Goal: Task Accomplishment & Management: Complete application form

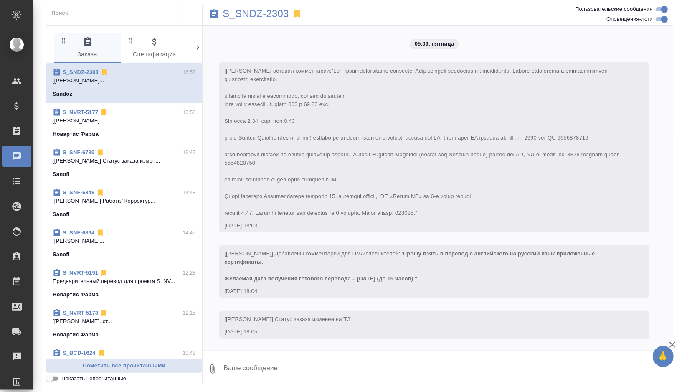
scroll to position [2490, 0]
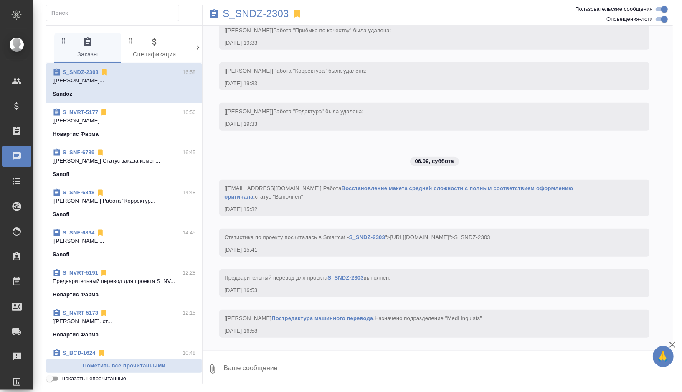
click at [151, 113] on div "S_NVRT-5177 16:56" at bounding box center [124, 112] width 143 height 8
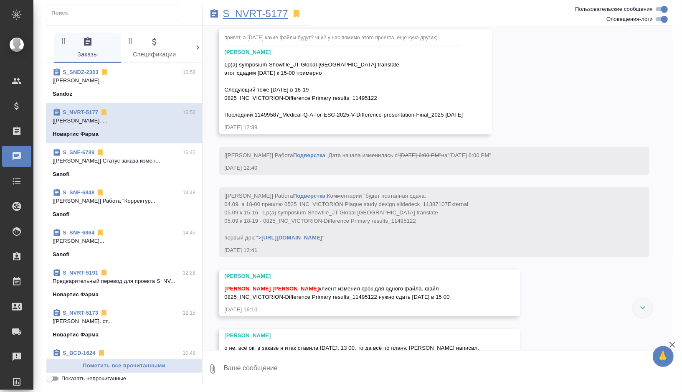
scroll to position [8643, 0]
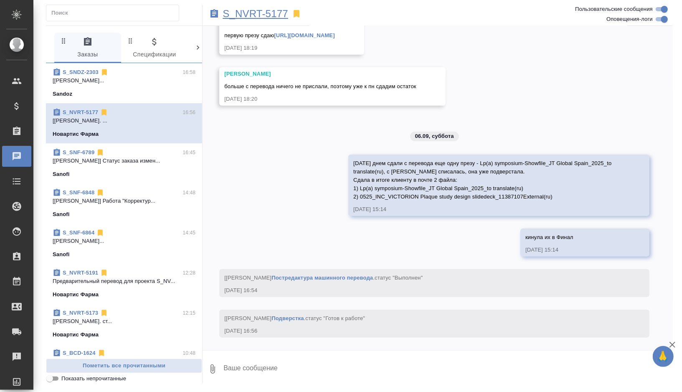
click at [261, 13] on p "S_NVRT-5177" at bounding box center [256, 14] width 66 height 8
click at [135, 252] on div "Sanofi" at bounding box center [124, 254] width 143 height 8
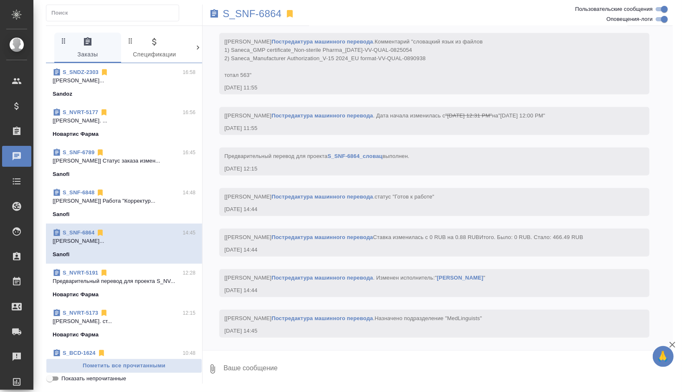
scroll to position [4525, 0]
click at [272, 13] on p "S_SNF-6864" at bounding box center [252, 14] width 59 height 8
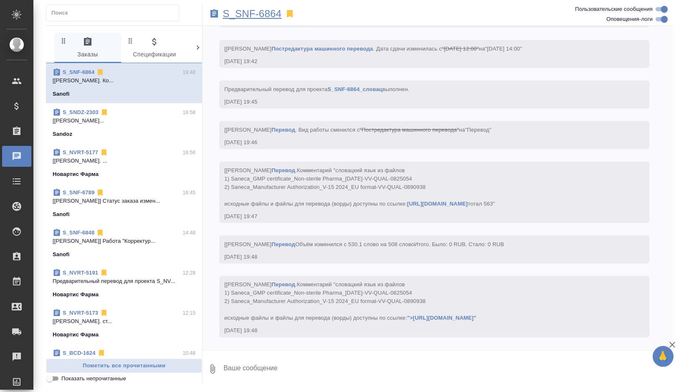
scroll to position [5114, 0]
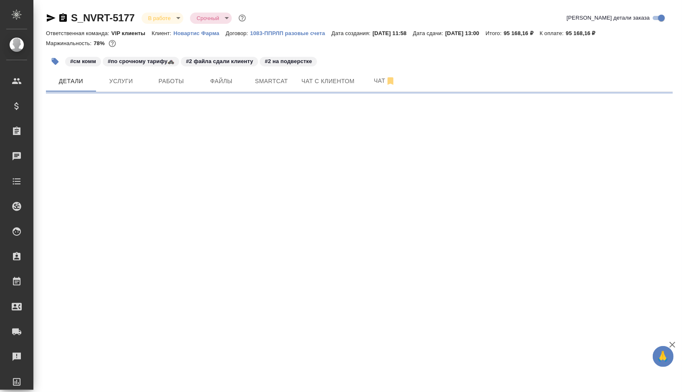
select select "RU"
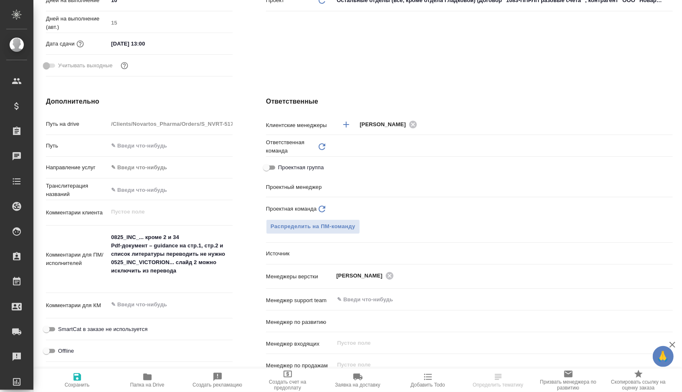
scroll to position [369, 0]
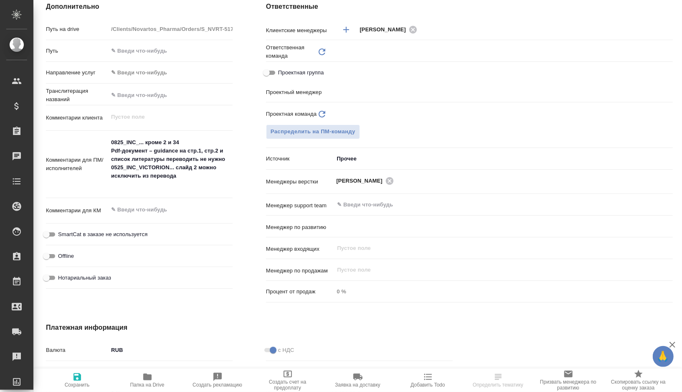
type input "[PERSON_NAME]"
type input "Комаров Роман"
type textarea "x"
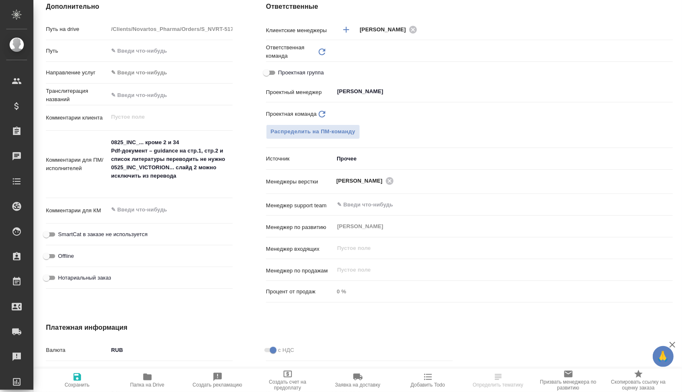
type input "VIP клиенты"
type textarea "x"
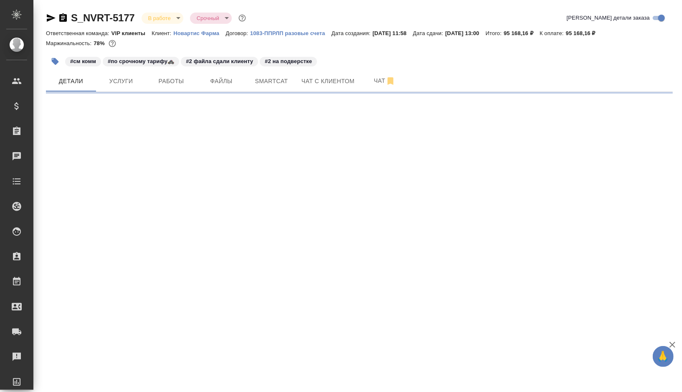
select select "RU"
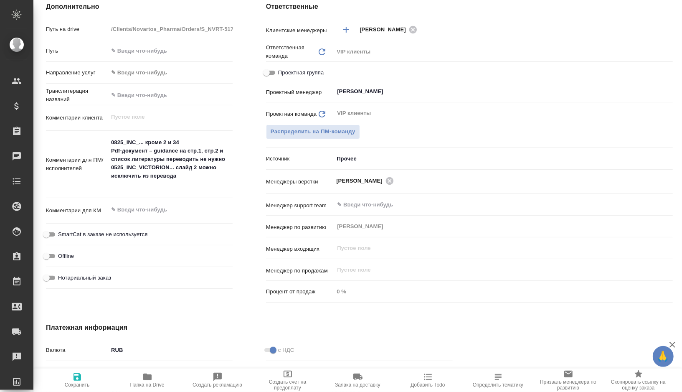
type textarea "x"
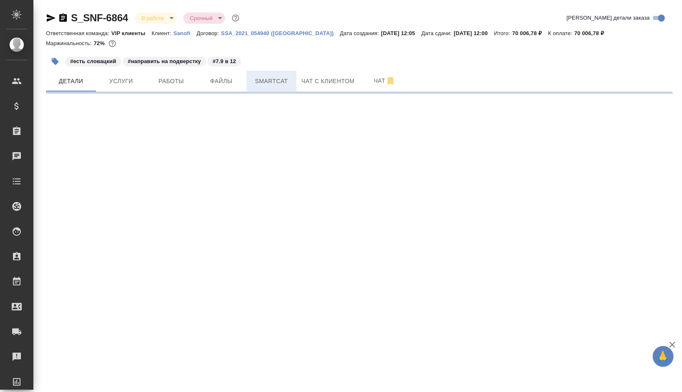
select select "RU"
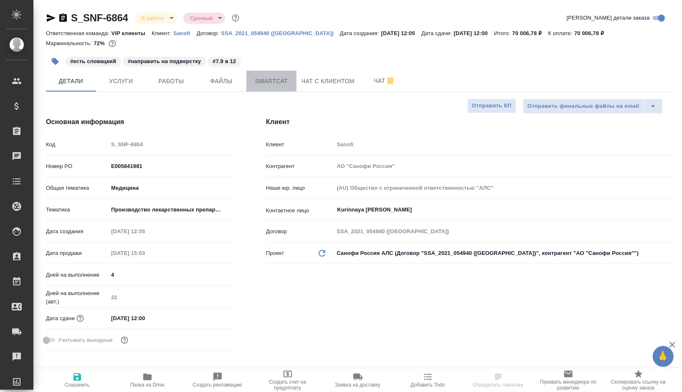
click at [271, 84] on span "Smartcat" at bounding box center [271, 81] width 40 height 10
type textarea "x"
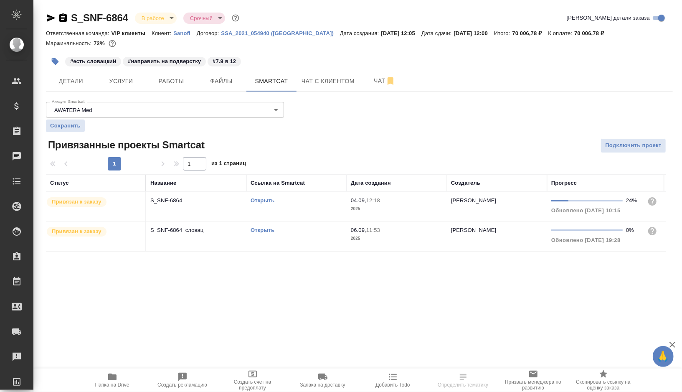
click at [266, 228] on link "Открыть" at bounding box center [263, 230] width 24 height 6
click at [301, 241] on td "Открыть" at bounding box center [296, 236] width 100 height 29
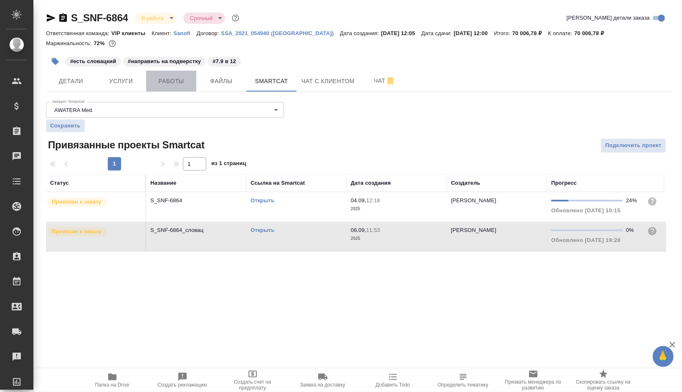
click at [158, 80] on span "Работы" at bounding box center [171, 81] width 40 height 10
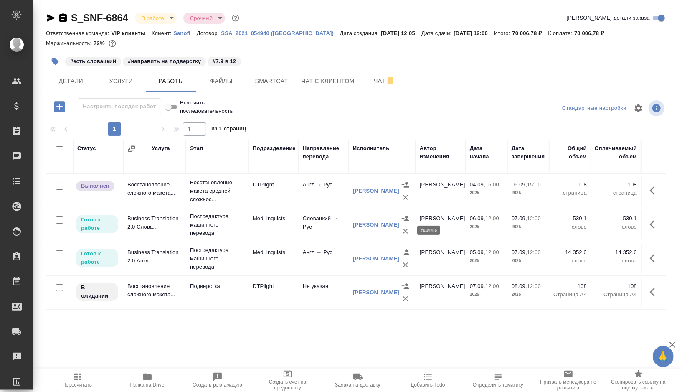
click at [406, 229] on icon "button" at bounding box center [405, 230] width 5 height 5
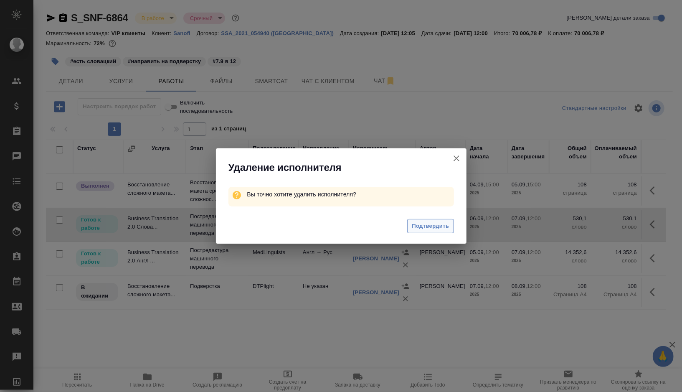
click at [426, 226] on span "Подтвердить" at bounding box center [430, 226] width 37 height 10
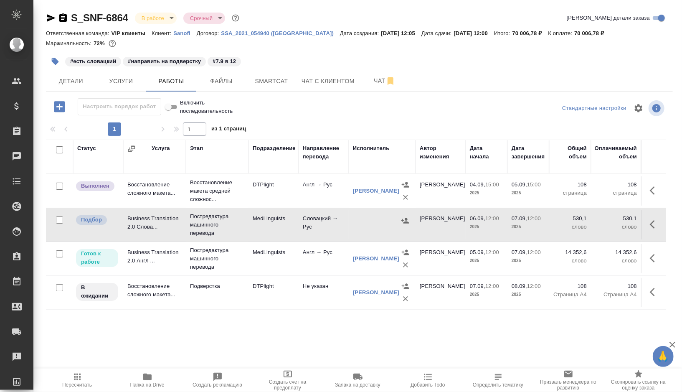
click at [375, 218] on div at bounding box center [382, 220] width 58 height 13
click at [64, 20] on icon "button" at bounding box center [63, 17] width 8 height 8
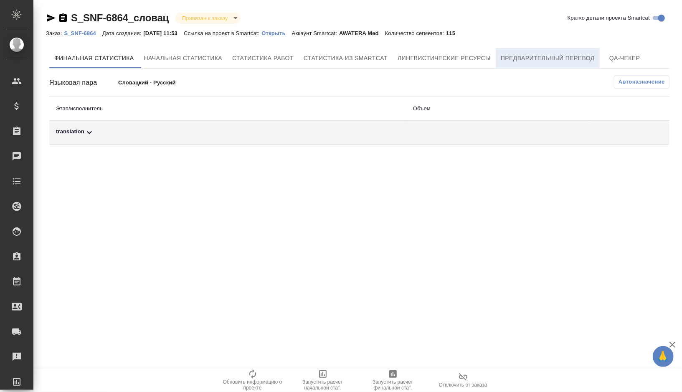
click at [534, 62] on span "Предварительный перевод" at bounding box center [548, 58] width 94 height 10
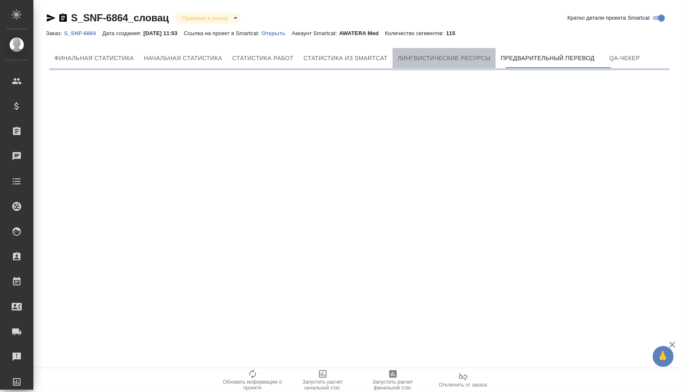
click at [454, 61] on span "Лингвистические ресурсы" at bounding box center [444, 58] width 93 height 10
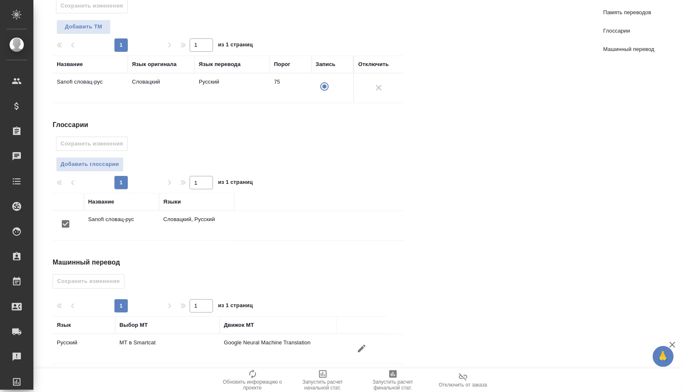
scroll to position [106, 0]
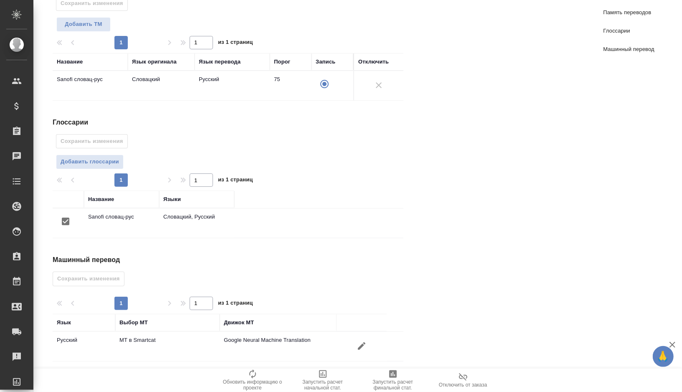
click at [367, 343] on button "button" at bounding box center [362, 346] width 20 height 20
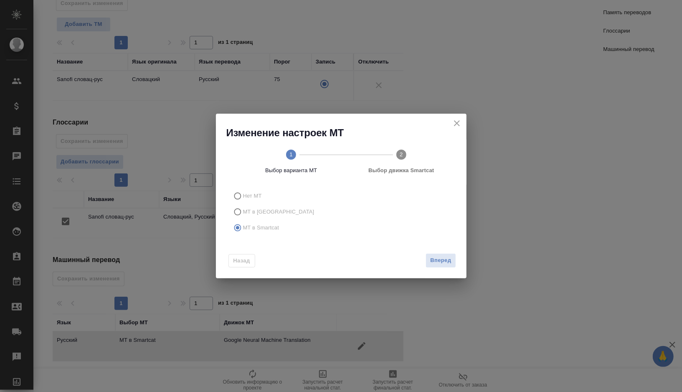
click at [407, 155] on span "2 Выбор движка Smartcat" at bounding box center [402, 162] width 104 height 25
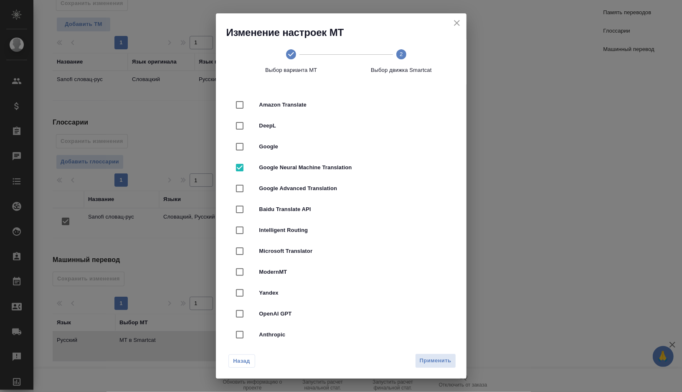
click at [303, 116] on div "DeepL" at bounding box center [341, 125] width 224 height 21
checkbox input "true"
checkbox input "false"
click at [434, 357] on span "Применить" at bounding box center [436, 361] width 32 height 10
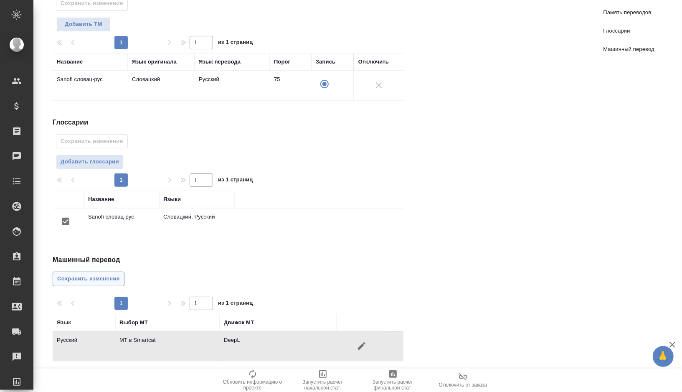
click at [107, 274] on span "Сохранить изменения" at bounding box center [88, 279] width 63 height 10
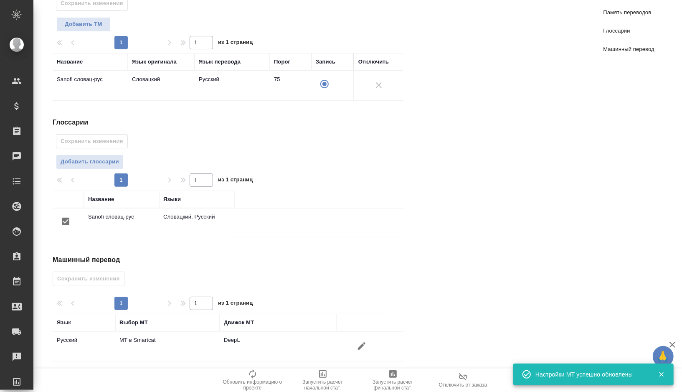
scroll to position [0, 0]
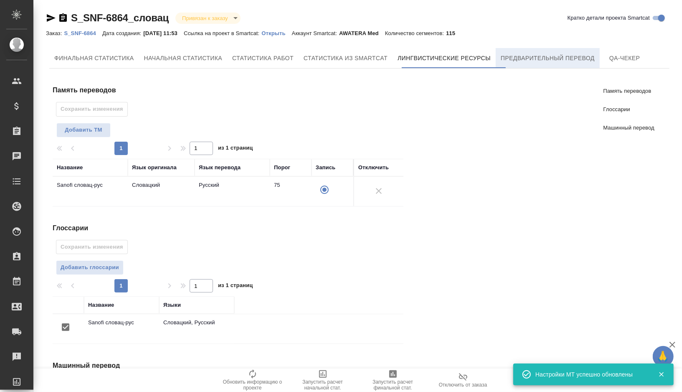
click at [540, 67] on button "Предварительный перевод" at bounding box center [548, 58] width 104 height 20
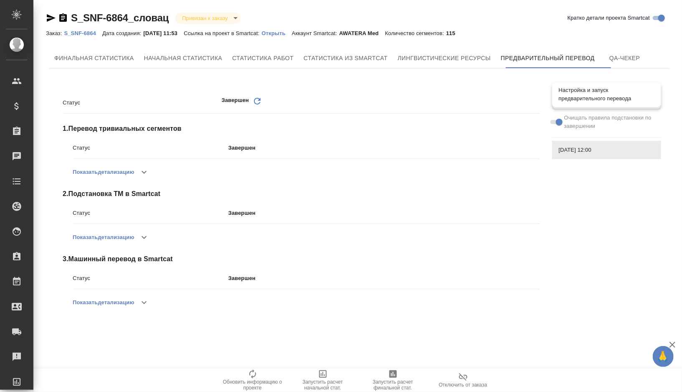
click at [593, 88] on span "Настройка и запуск предварительного перевода" at bounding box center [607, 94] width 96 height 17
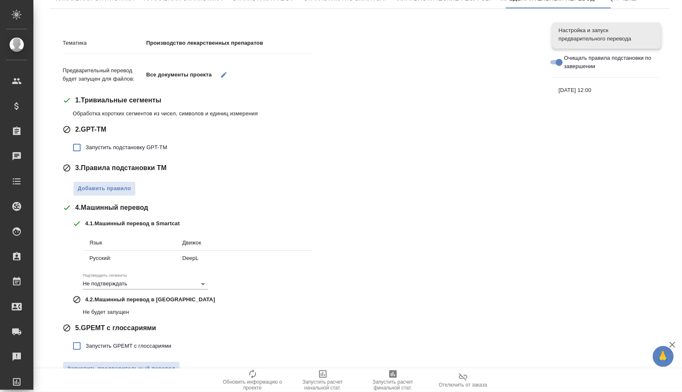
scroll to position [77, 0]
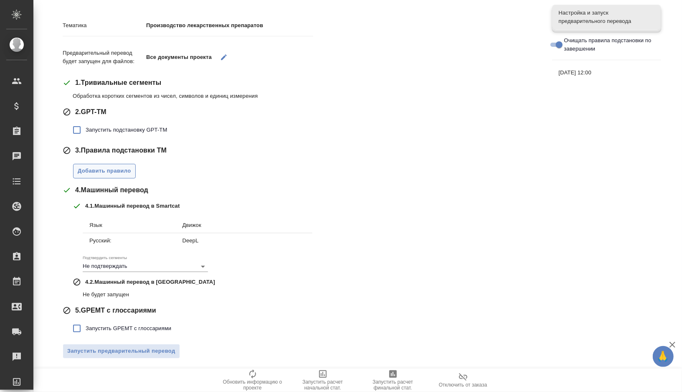
click at [100, 170] on span "Добавить правило" at bounding box center [104, 171] width 53 height 10
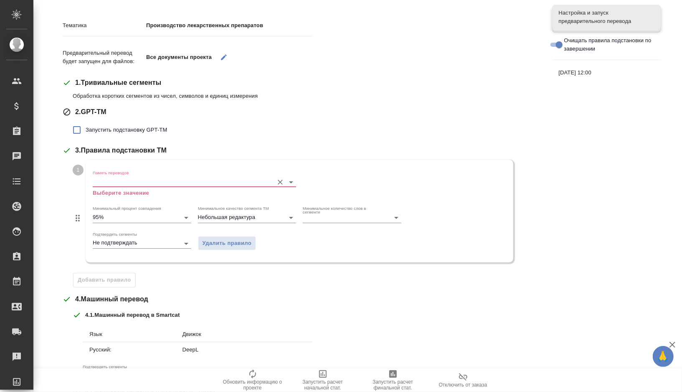
click at [116, 185] on input "Память переводов" at bounding box center [181, 182] width 177 height 10
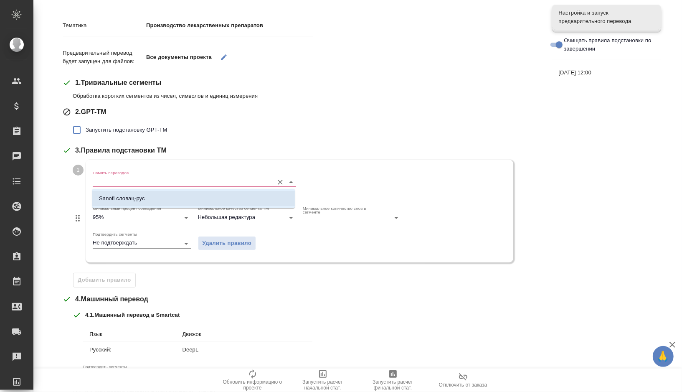
click at [119, 199] on p "Sanofi словац-рус" at bounding box center [122, 198] width 46 height 8
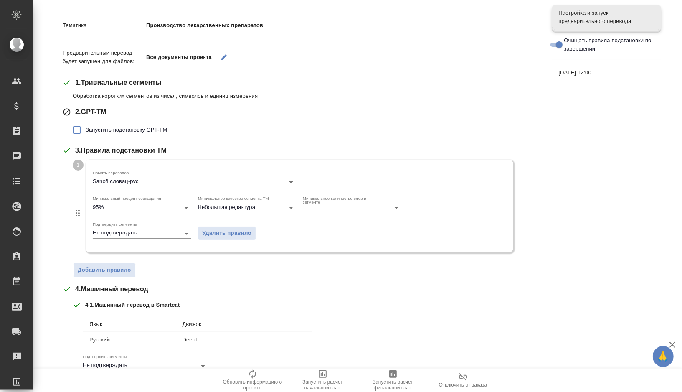
scroll to position [176, 0]
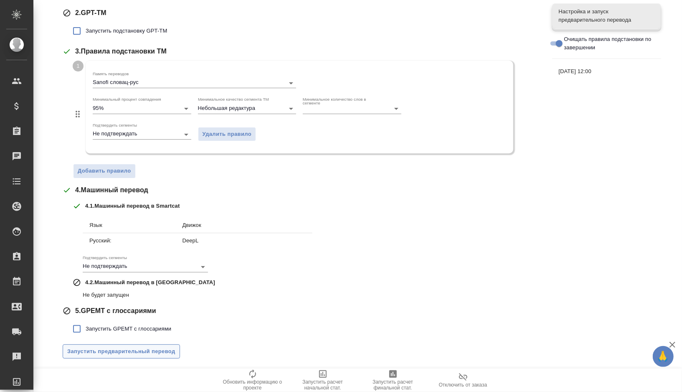
click at [99, 354] on span "Запустить предварительный перевод" at bounding box center [121, 352] width 108 height 10
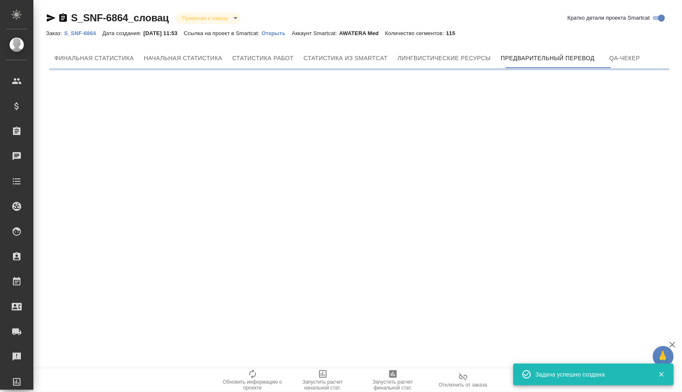
scroll to position [0, 0]
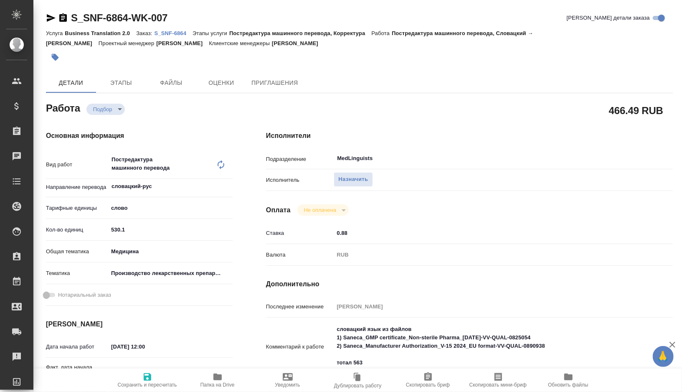
type textarea "x"
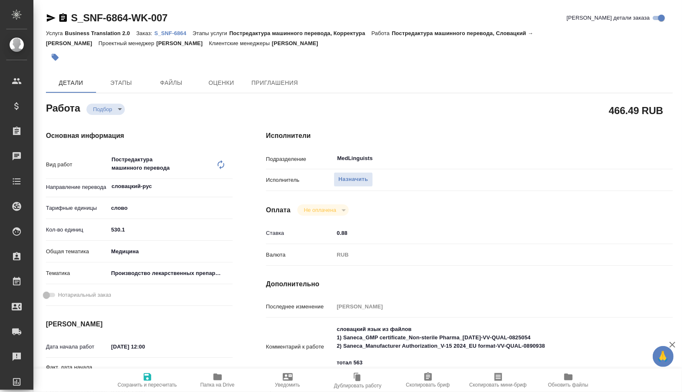
type textarea "x"
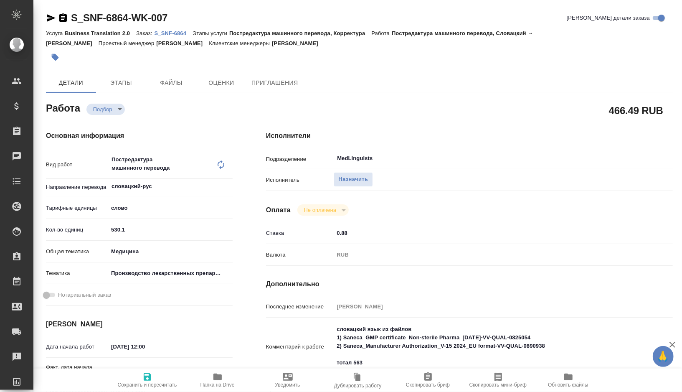
type textarea "x"
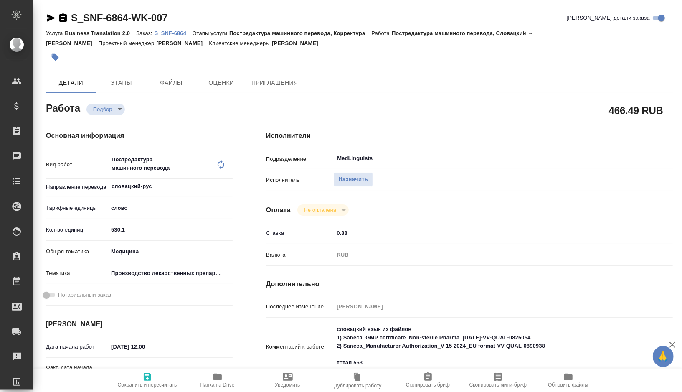
type textarea "x"
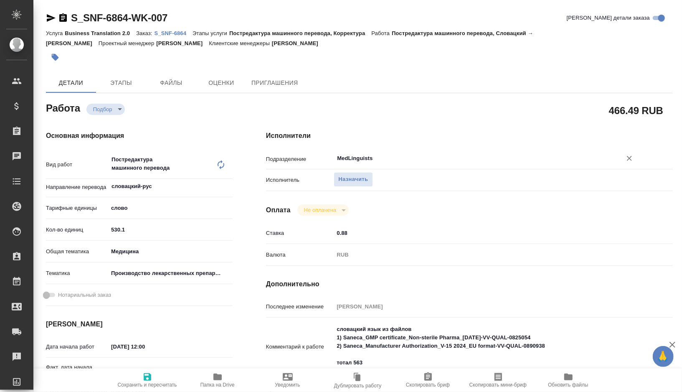
type textarea "x"
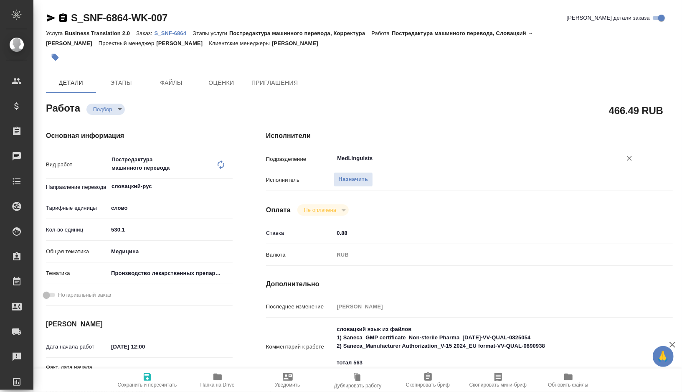
type textarea "x"
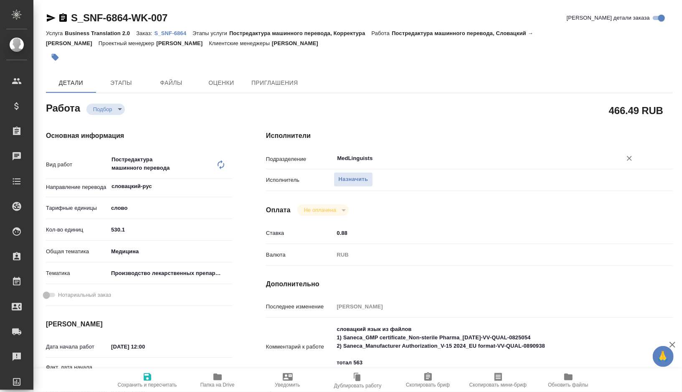
click at [378, 155] on input "MedLinguists" at bounding box center [472, 158] width 272 height 10
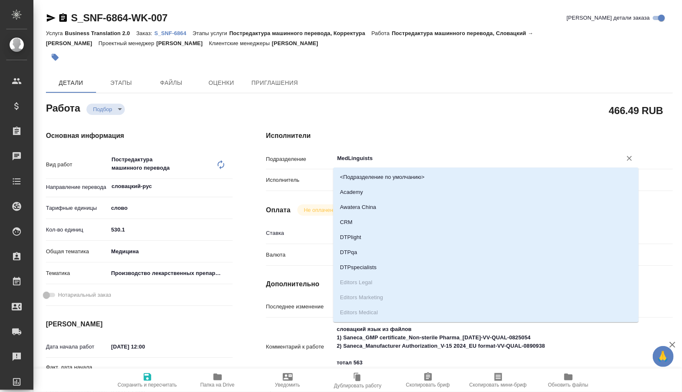
type textarea "x"
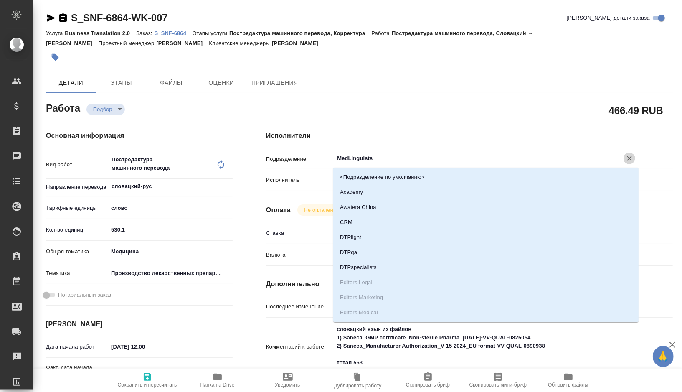
click at [632, 160] on icon "Очистить" at bounding box center [629, 158] width 8 height 8
type textarea "x"
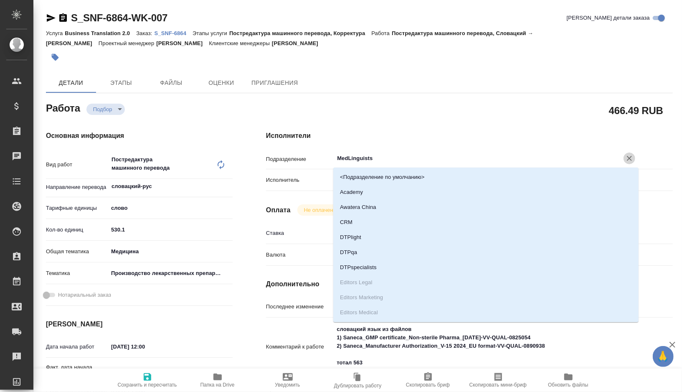
type textarea "x"
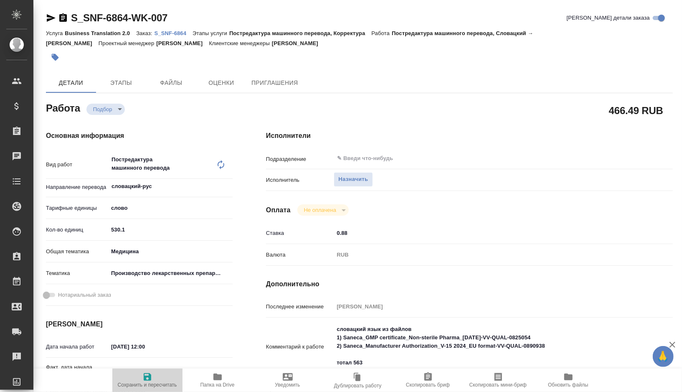
click at [141, 382] on span "Сохранить и пересчитать" at bounding box center [147, 385] width 59 height 6
type textarea "x"
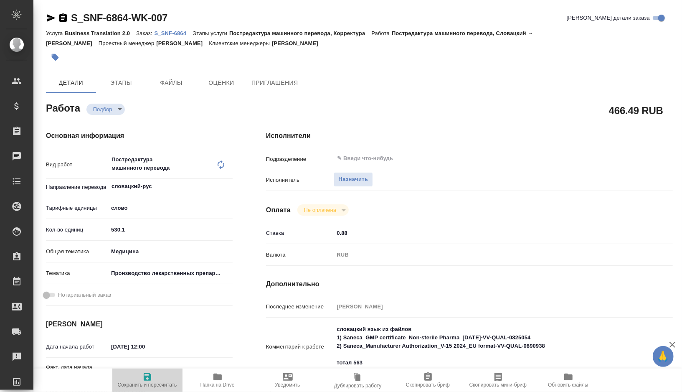
type textarea "x"
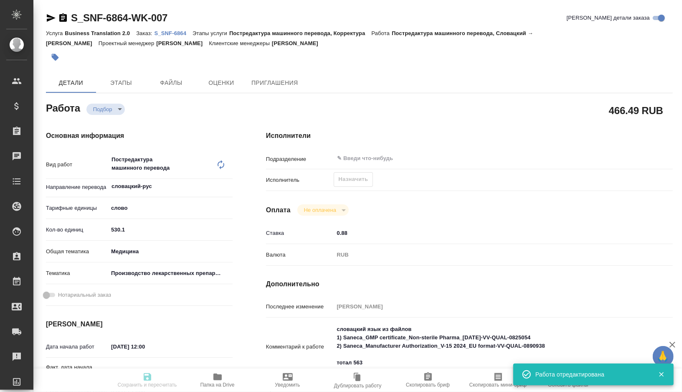
type textarea "x"
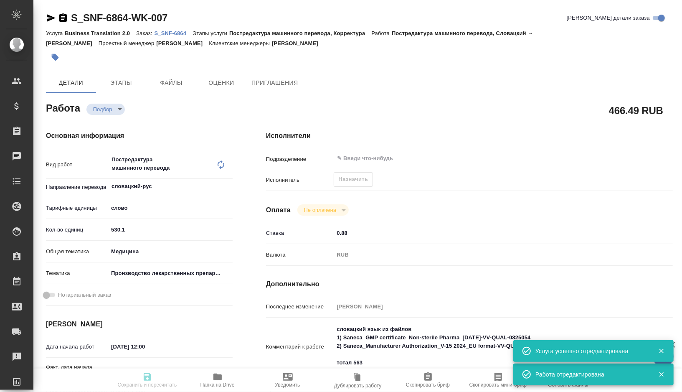
type textarea "x"
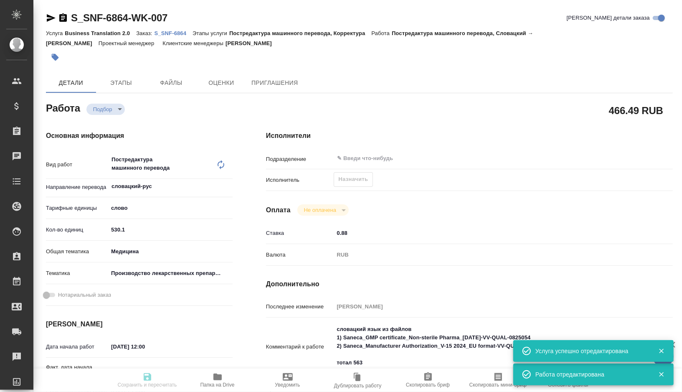
type input "recruiting"
type textarea "Постредактура машинного перевода"
type textarea "x"
type input "словацкий-рус"
type input "5a8b1489cc6b4906c91bfd90"
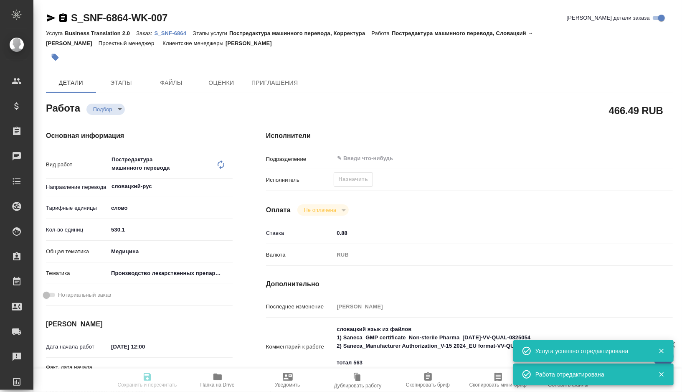
type input "530.1"
type input "med"
type input "614982fec5ecbb70f805293f"
type input "06.09.2025 12:00"
type input "07.09.2025 12:00"
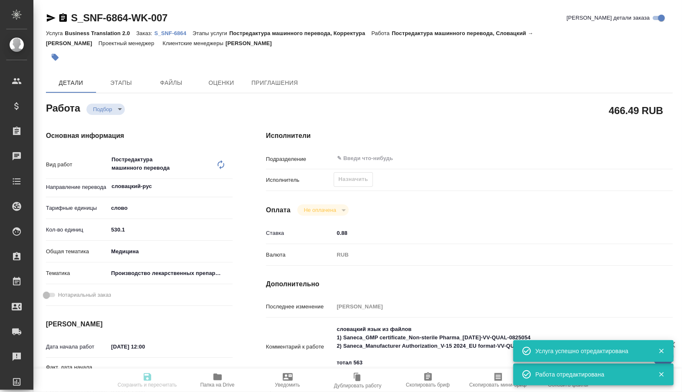
type input "[DATE] 12:00"
type input "notPayed"
type input "0.88"
type input "RUB"
type input "[PERSON_NAME]"
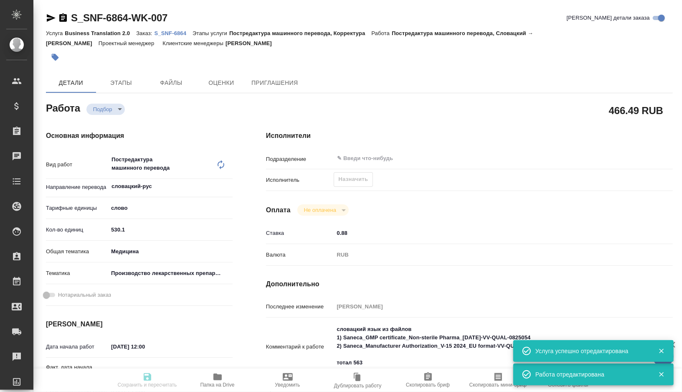
type textarea "словацкий язык из файлов 1) Saneca_GMP certificate_Non-sterile Pharma_20-12-202…"
type textarea "x"
type textarea "/Clients/Sanofi/Orders/S_SNF-6864/Translated/S_SNF-6864-WK-007"
type textarea "x"
type input "S_SNF-6864"
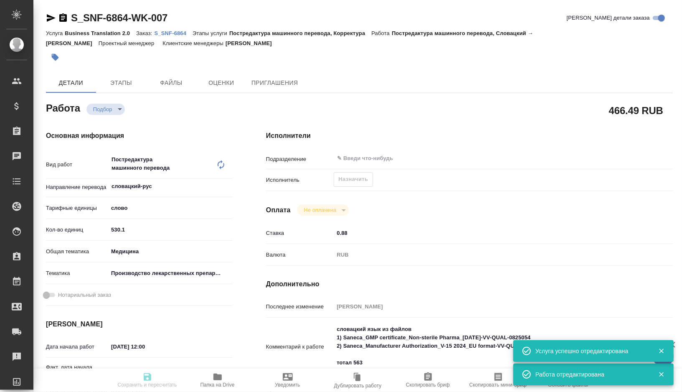
type input "E005841981"
type input "Business Translation 2.0"
type input "Постредактура машинного перевода, Корректура"
type input "[PERSON_NAME]"
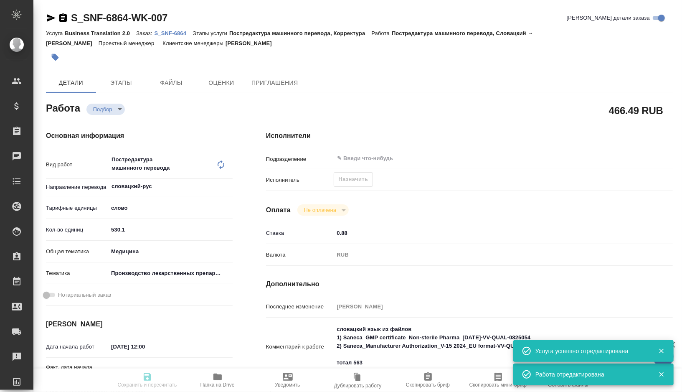
type input "/Clients/Sanofi/Orders/S_SNF-6864"
type textarea "x"
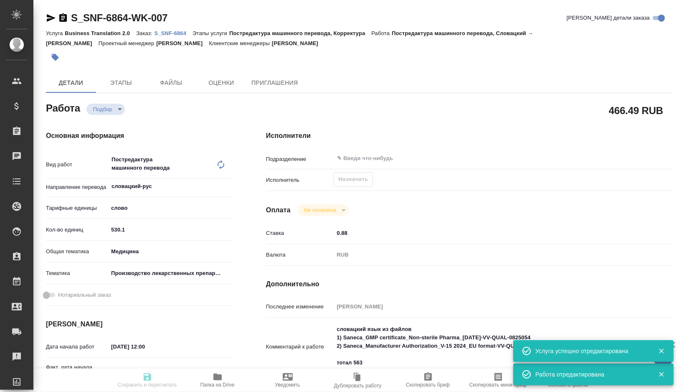
type textarea "x"
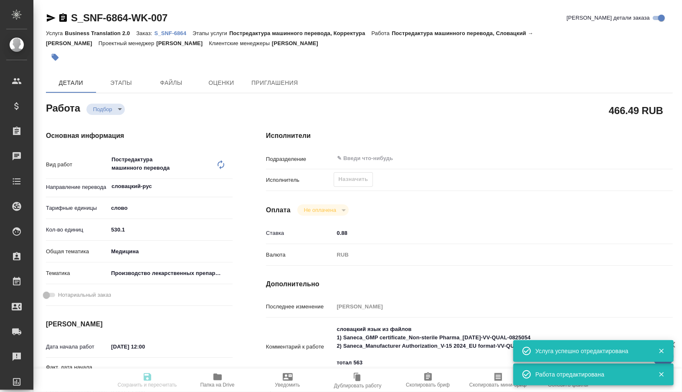
type textarea "x"
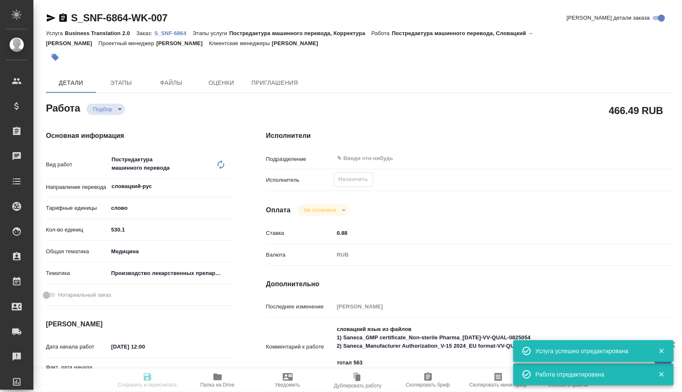
type textarea "x"
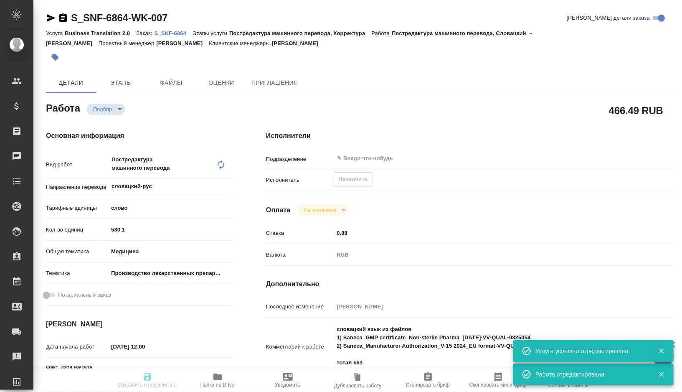
type textarea "x"
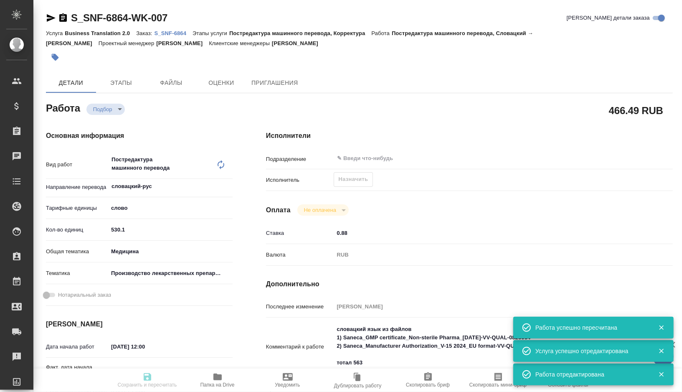
type textarea "x"
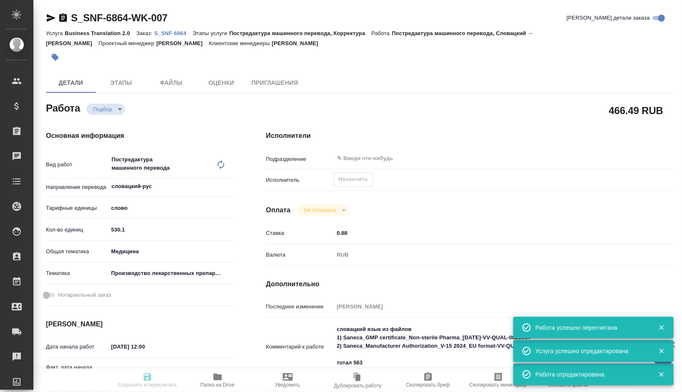
type input "recruiting"
type textarea "Постредактура машинного перевода"
type textarea "x"
type input "словацкий-рус"
type input "5a8b1489cc6b4906c91bfd90"
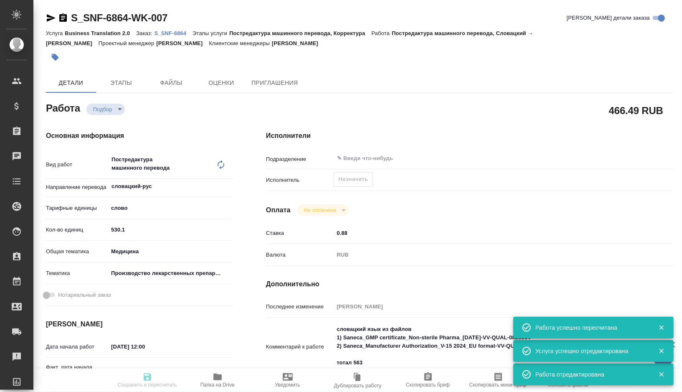
type input "530.1"
type input "med"
type input "614982fec5ecbb70f805293f"
type input "06.09.2025 12:00"
type input "07.09.2025 12:00"
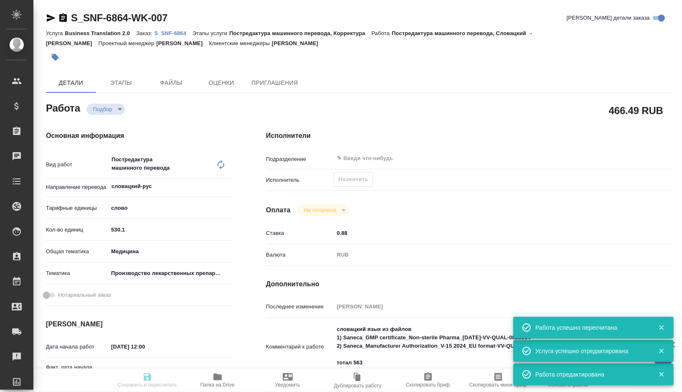
type input "[DATE] 12:00"
type input "notPayed"
type input "0.88"
type input "RUB"
type input "[PERSON_NAME]"
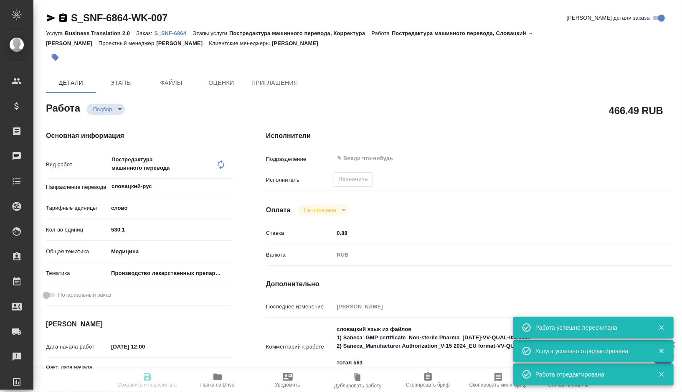
type textarea "словацкий язык из файлов 1) Saneca_GMP certificate_Non-sterile Pharma_20-12-202…"
type textarea "x"
type textarea "/Clients/Sanofi/Orders/S_SNF-6864/Translated/S_SNF-6864-WK-007"
type textarea "x"
type input "S_SNF-6864"
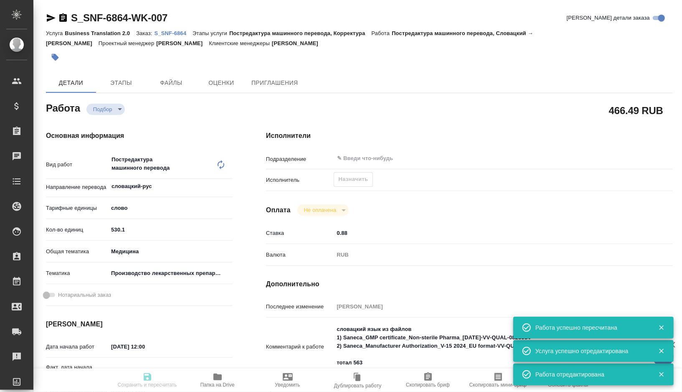
type input "E005841981"
type input "Business Translation 2.0"
type input "Постредактура машинного перевода, Корректура"
type input "[PERSON_NAME]"
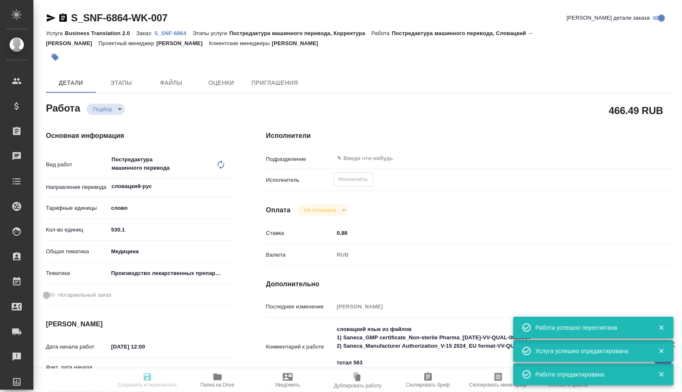
type input "/Clients/Sanofi/Orders/S_SNF-6864"
type textarea "x"
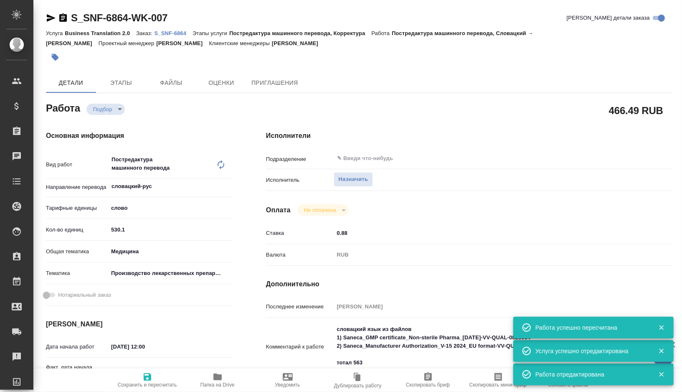
type textarea "x"
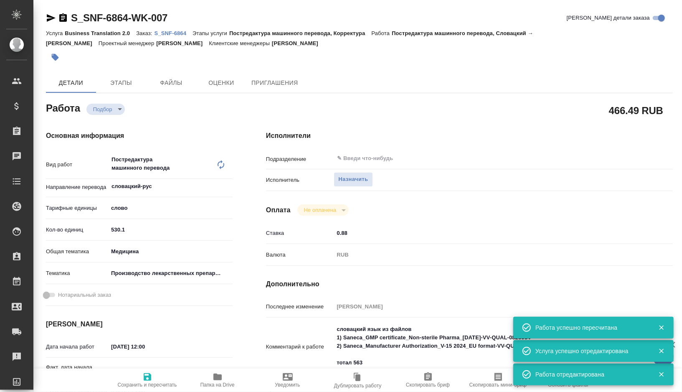
type textarea "x"
click at [221, 382] on span "Папка на Drive" at bounding box center [217, 385] width 34 height 6
type textarea "x"
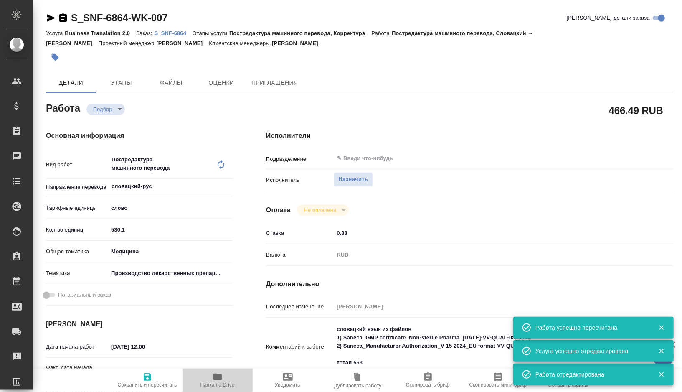
type textarea "x"
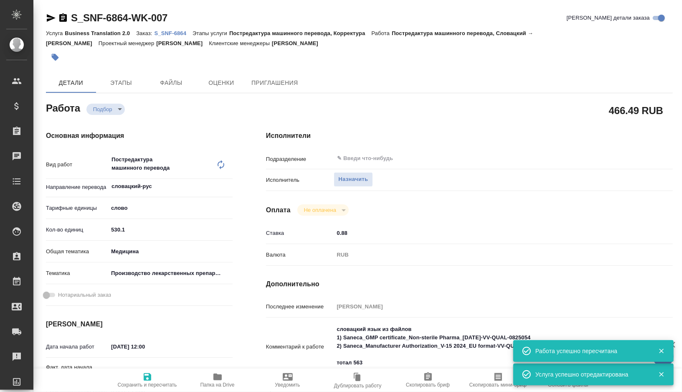
scroll to position [69, 0]
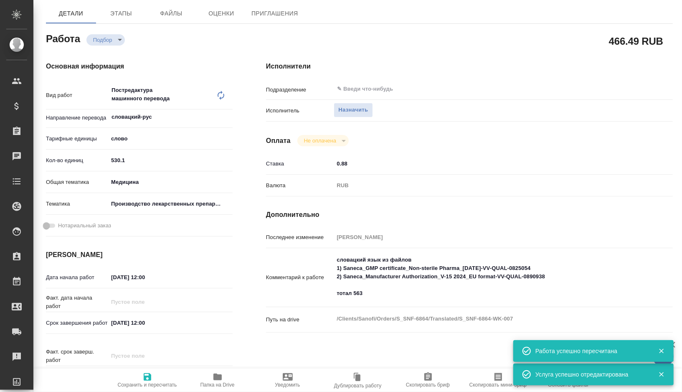
type textarea "x"
click at [570, 279] on textarea "словацкий язык из файлов 1) Saneca_GMP certificate_Non-sterile Pharma_20-12-202…" at bounding box center [486, 277] width 305 height 48
type textarea "словацкий язык из файлов 1) Saneca_GMP certificate_Non-sterile Pharma_20-12-202…"
type textarea "x"
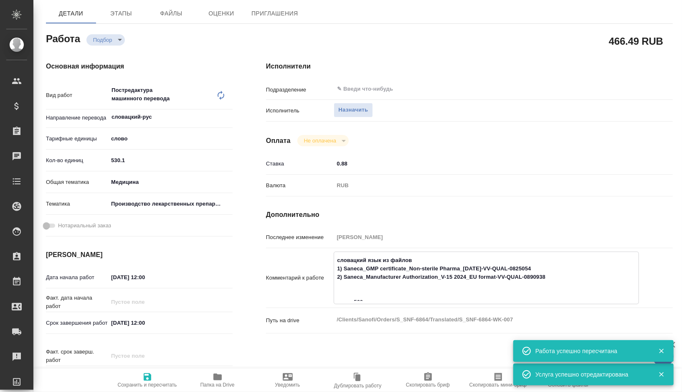
type textarea "x"
type textarea "словацкий язык из файлов 1) Saneca_GMP certificate_Non-sterile Pharma_20-12-202…"
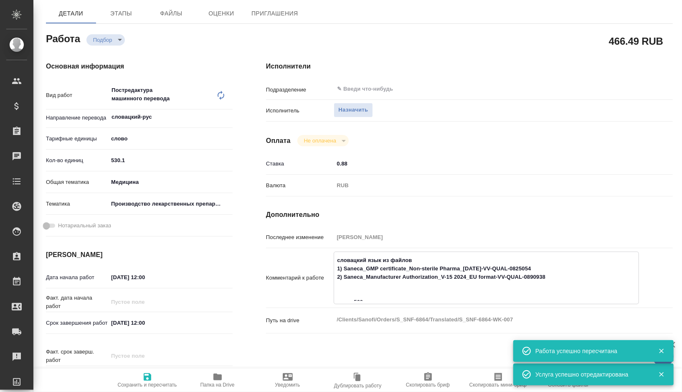
type textarea "x"
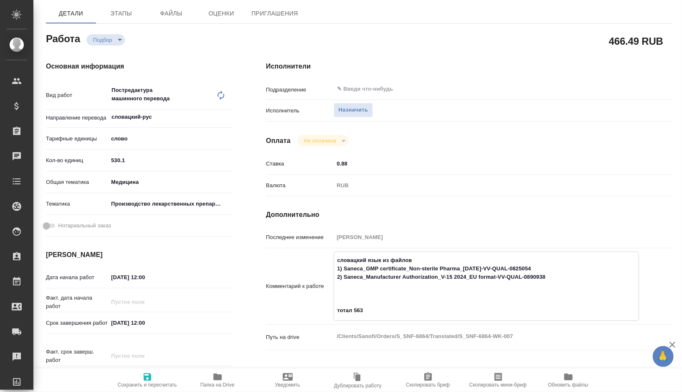
type textarea "x"
type textarea "словацкий язык из файлов 1) Saneca_GMP certificate_Non-sterile Pharma_20-12-202…"
type textarea "x"
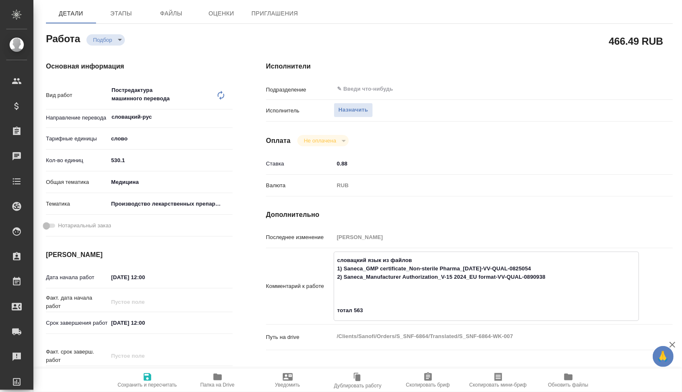
type textarea "x"
type textarea "словацкий язык из файлов 1) Saneca_GMP certificate_Non-sterile Pharma_20-12-202…"
type textarea "x"
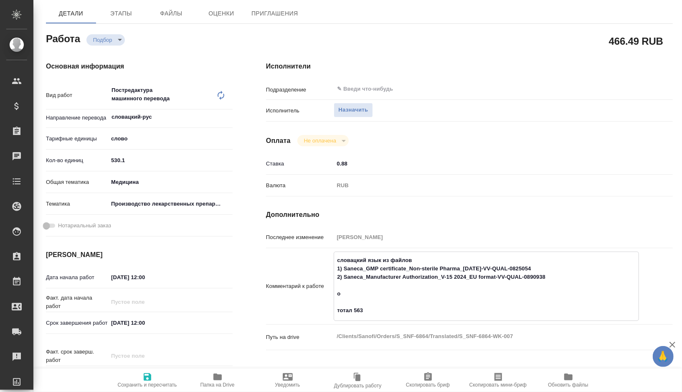
type textarea "x"
type textarea "словацкий язык из файлов 1) Saneca_GMP certificate_Non-sterile Pharma_20-12-202…"
type textarea "x"
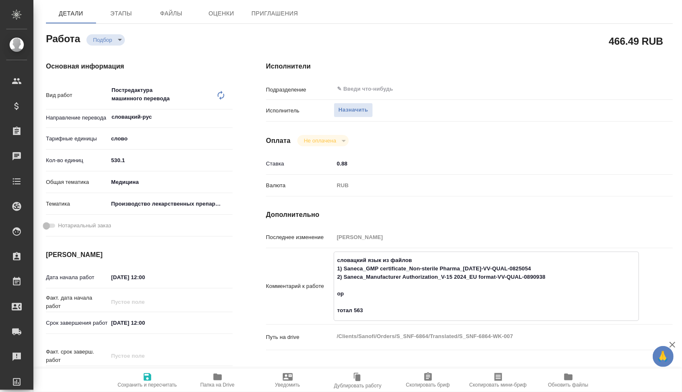
type textarea "x"
type textarea "словацкий язык из файлов 1) Saneca_GMP certificate_Non-sterile Pharma_20-12-202…"
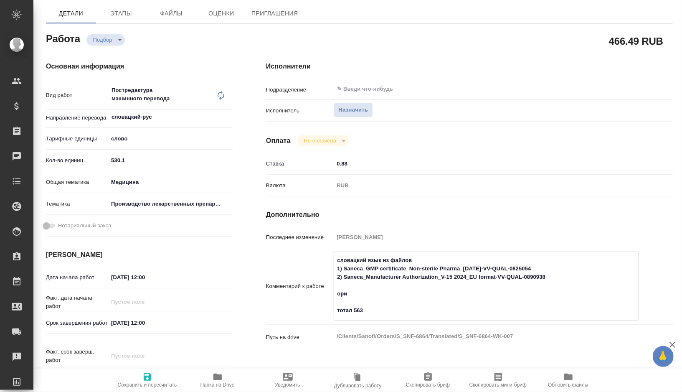
type textarea "x"
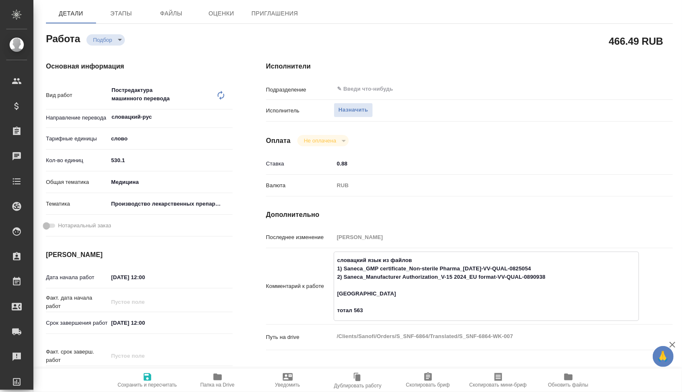
type textarea "словацкий язык из файлов 1) Saneca_GMP certificate_Non-sterile Pharma_20-12-202…"
type textarea "x"
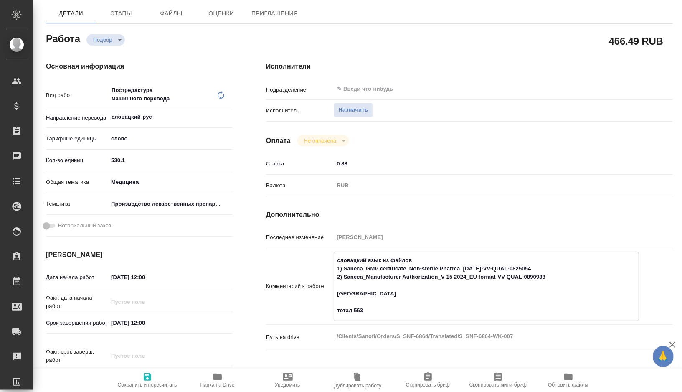
type textarea "x"
type textarea "словацкий язык из файлов 1) Saneca_GMP certificate_Non-sterile Pharma_20-12-202…"
type textarea "x"
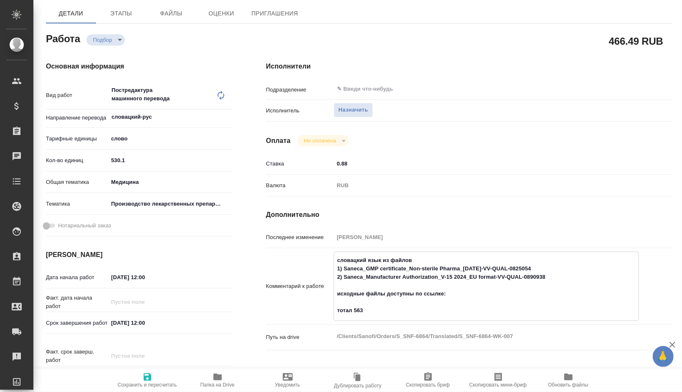
paste textarea "https://disk.360.yandex.ru/d/3BPcALEnVr-odA"
click at [152, 376] on icon "button" at bounding box center [147, 377] width 10 height 10
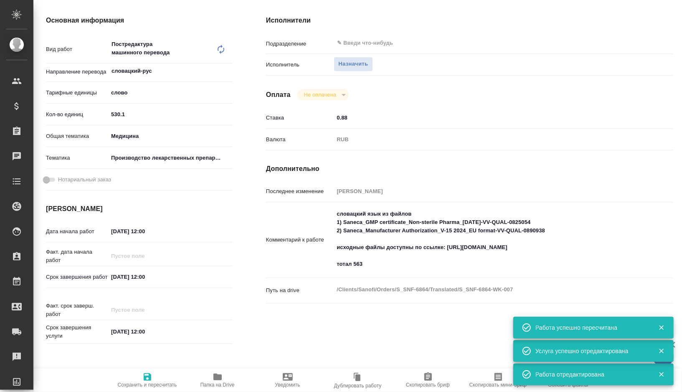
scroll to position [127, 0]
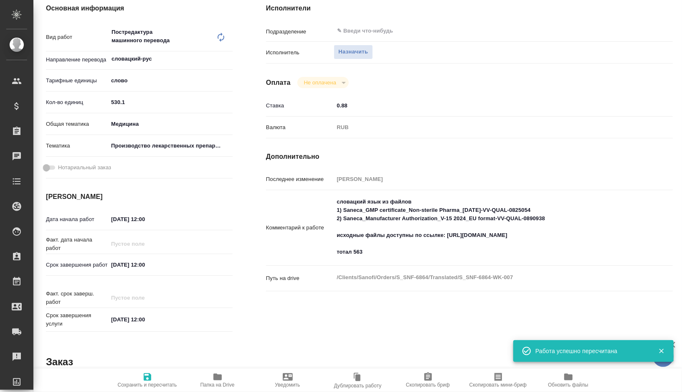
click at [146, 262] on input "07.09.2025 12:00" at bounding box center [144, 265] width 73 height 12
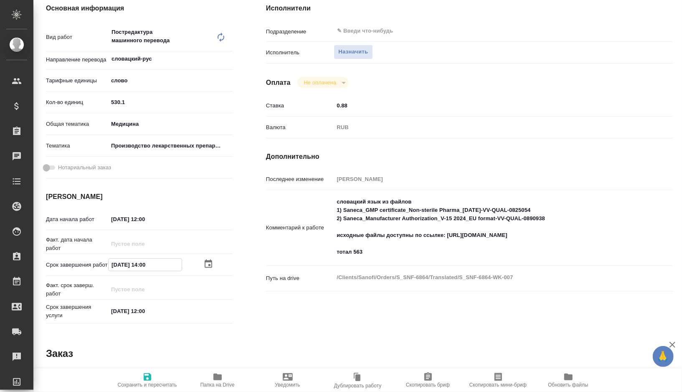
click at [160, 217] on input "06.09.2025 12:00" at bounding box center [144, 219] width 73 height 12
click at [148, 387] on span "Сохранить и пересчитать" at bounding box center [147, 385] width 59 height 6
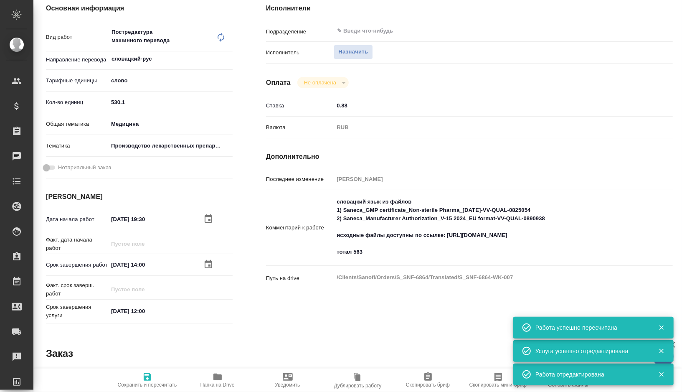
scroll to position [0, 0]
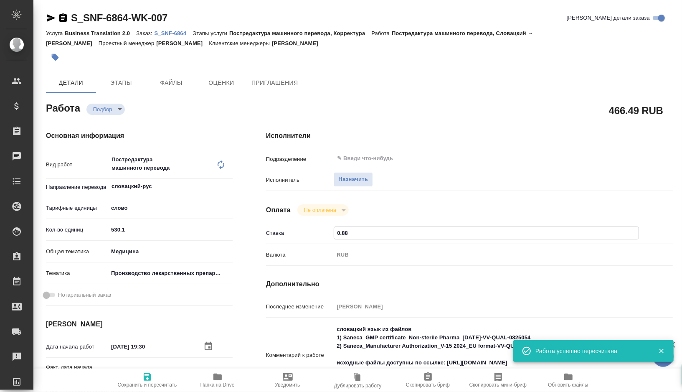
click at [365, 236] on input "0.88" at bounding box center [486, 233] width 304 height 12
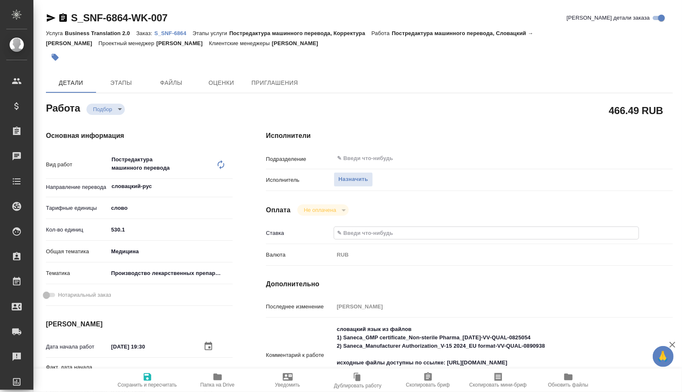
click at [143, 375] on icon "button" at bounding box center [147, 377] width 10 height 10
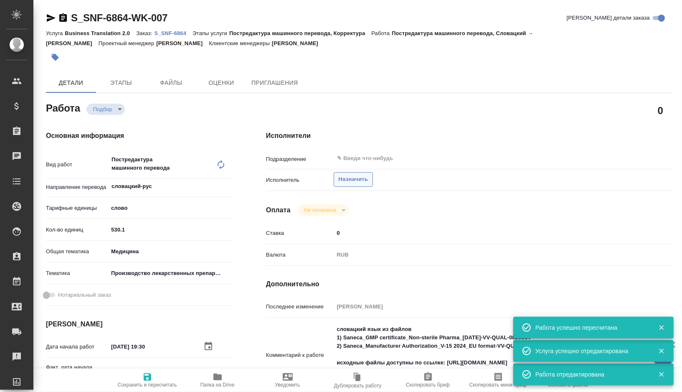
click at [357, 181] on span "Назначить" at bounding box center [353, 180] width 30 height 10
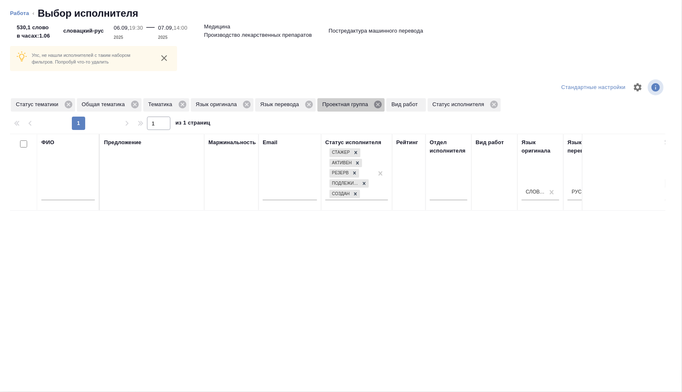
click at [383, 105] on icon at bounding box center [377, 104] width 9 height 9
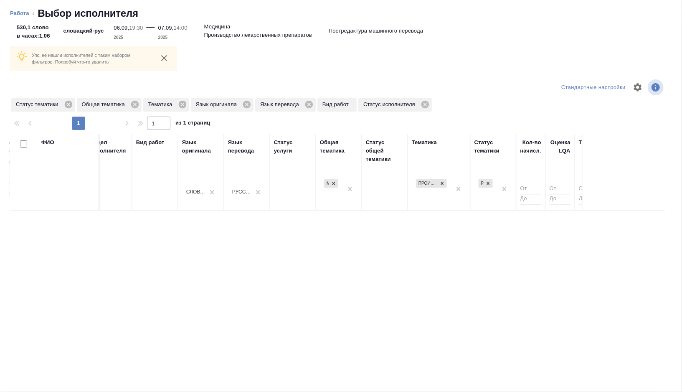
scroll to position [0, 558]
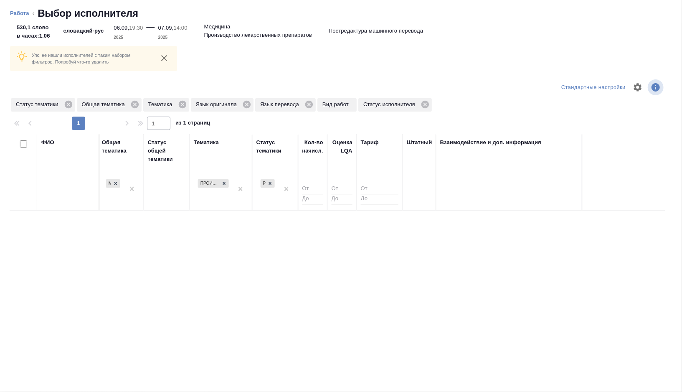
click at [432, 197] on th "Штатный" at bounding box center [419, 172] width 33 height 77
click at [420, 194] on div at bounding box center [419, 192] width 25 height 12
click at [416, 218] on div "Нет" at bounding box center [469, 218] width 125 height 15
click at [69, 103] on icon at bounding box center [68, 104] width 9 height 9
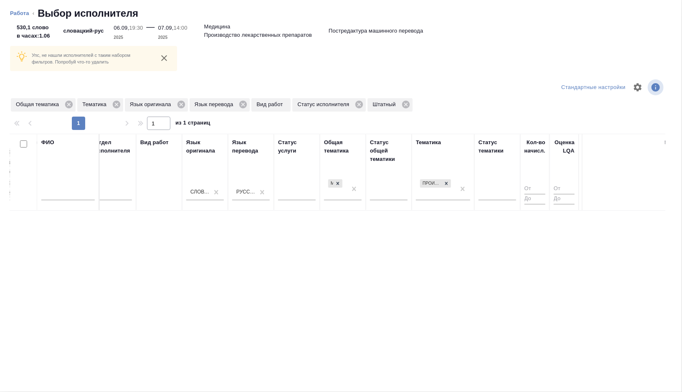
scroll to position [0, 0]
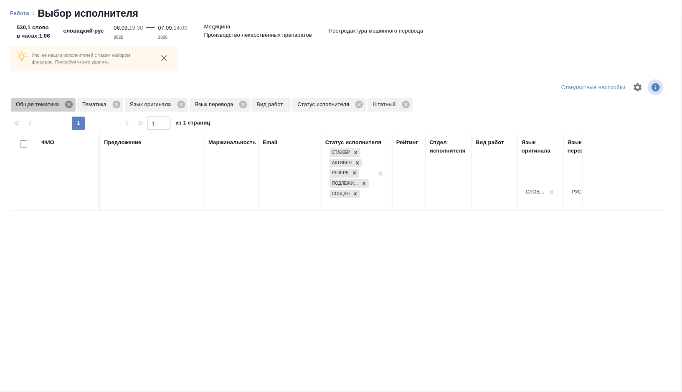
click at [72, 105] on icon at bounding box center [69, 105] width 8 height 8
click at [52, 106] on icon at bounding box center [50, 104] width 9 height 9
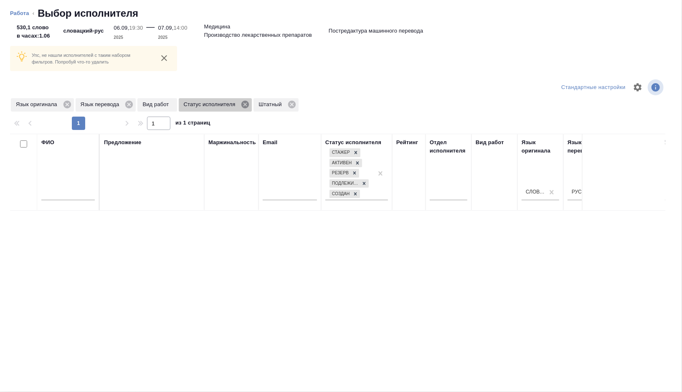
click at [250, 107] on icon at bounding box center [245, 104] width 9 height 9
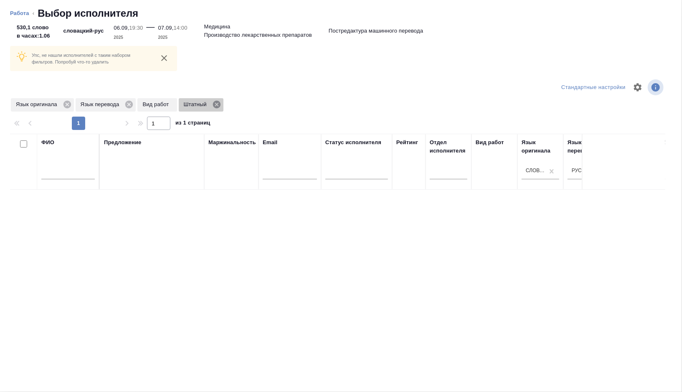
click at [221, 105] on icon at bounding box center [217, 105] width 8 height 8
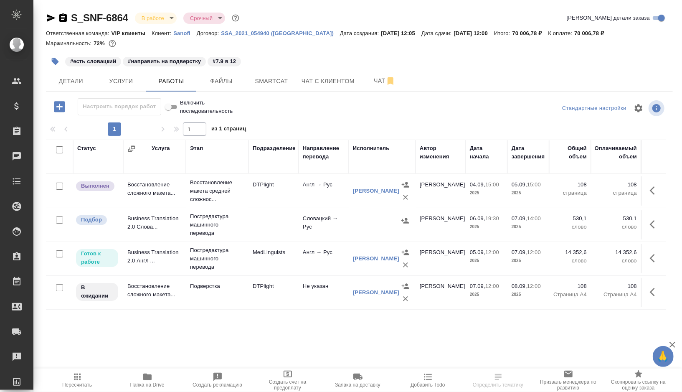
click at [279, 216] on td at bounding box center [274, 224] width 50 height 29
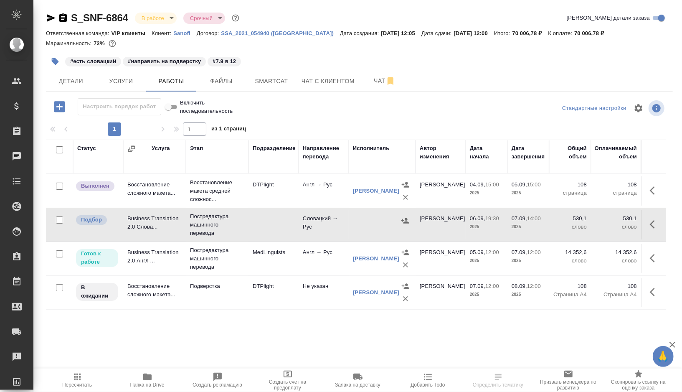
click at [279, 216] on td at bounding box center [274, 224] width 50 height 29
click at [266, 231] on td at bounding box center [274, 224] width 50 height 29
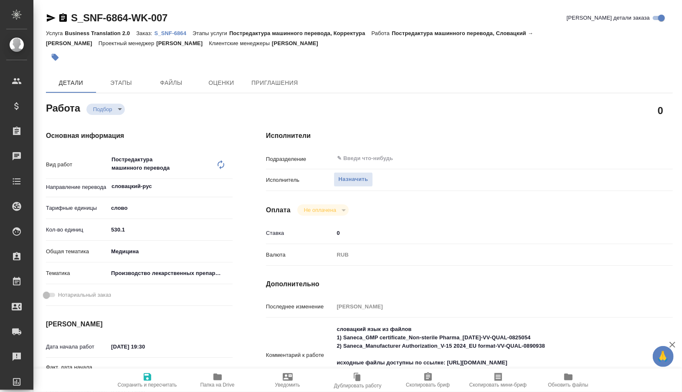
type textarea "x"
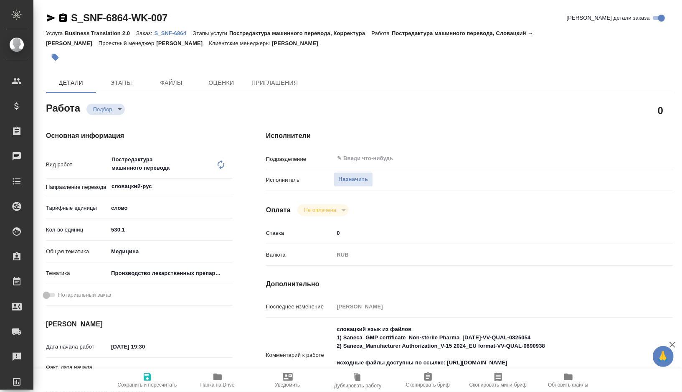
type textarea "x"
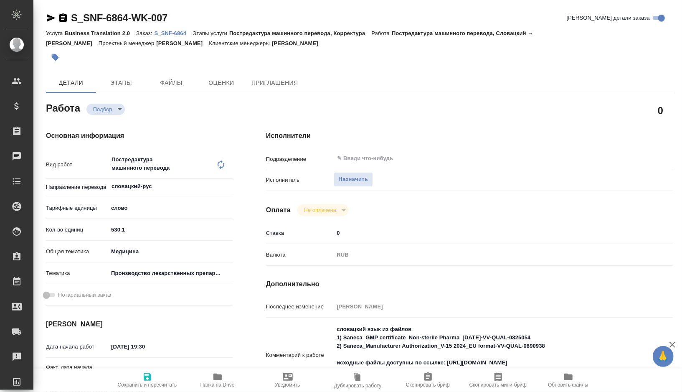
type textarea "x"
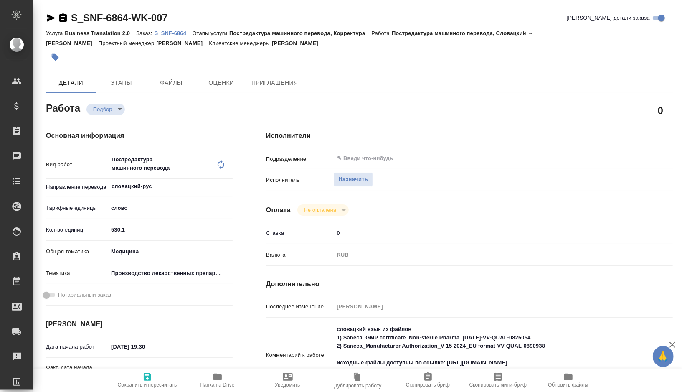
type textarea "x"
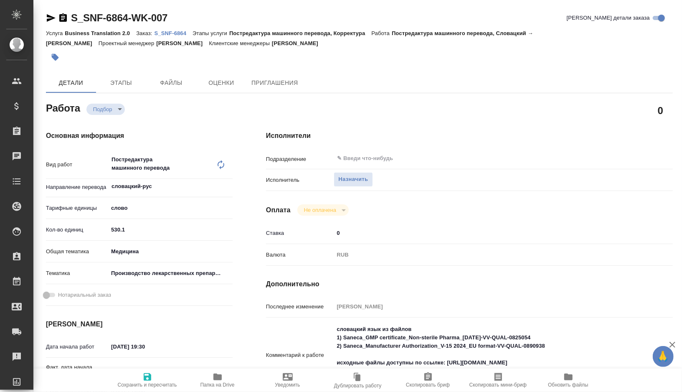
type textarea "x"
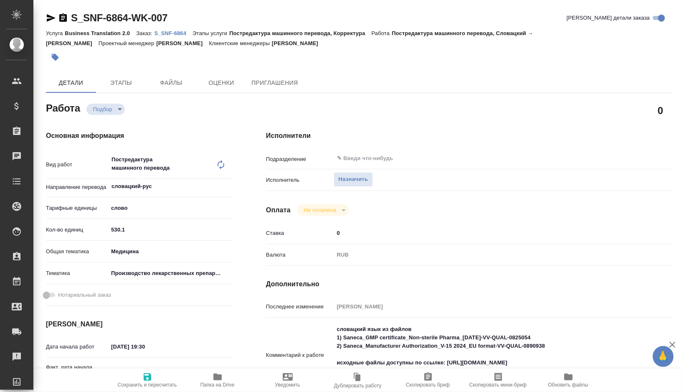
type textarea "x"
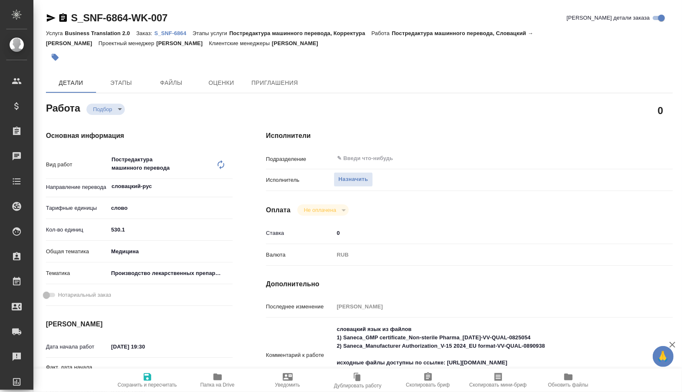
type textarea "x"
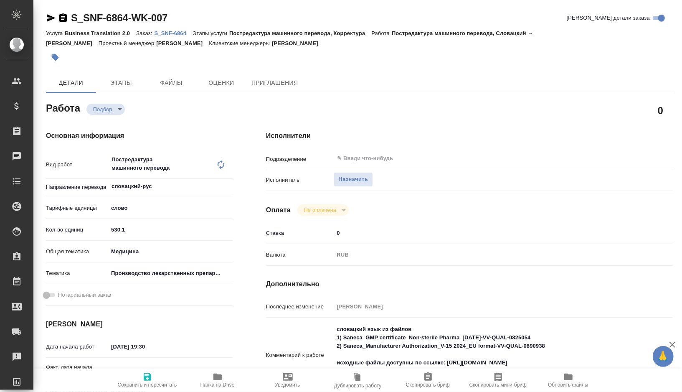
type textarea "x"
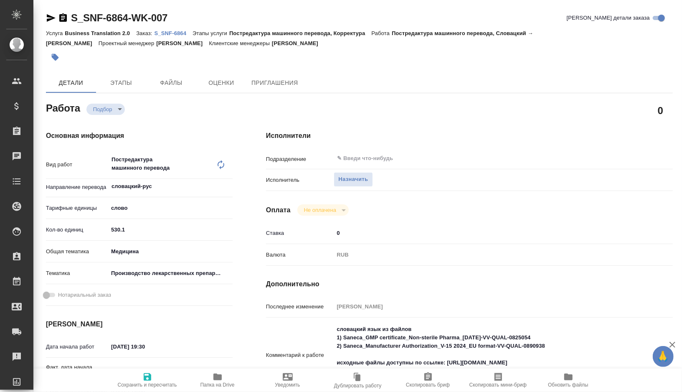
type textarea "x"
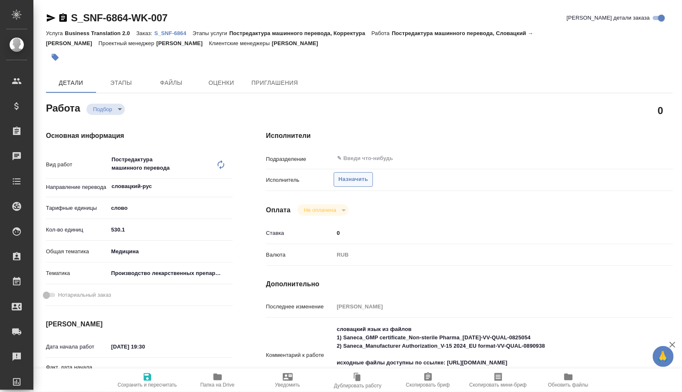
click at [342, 178] on span "Назначить" at bounding box center [353, 180] width 30 height 10
type textarea "x"
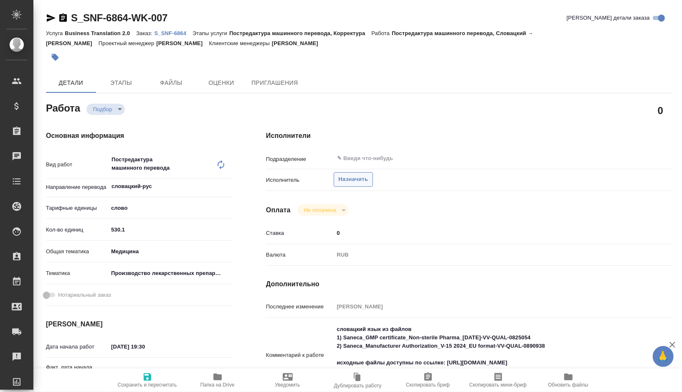
type textarea "x"
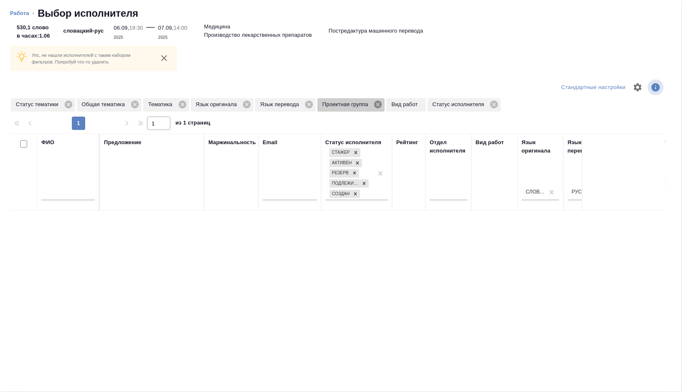
click at [382, 104] on icon at bounding box center [378, 105] width 8 height 8
click at [71, 106] on icon at bounding box center [68, 105] width 8 height 8
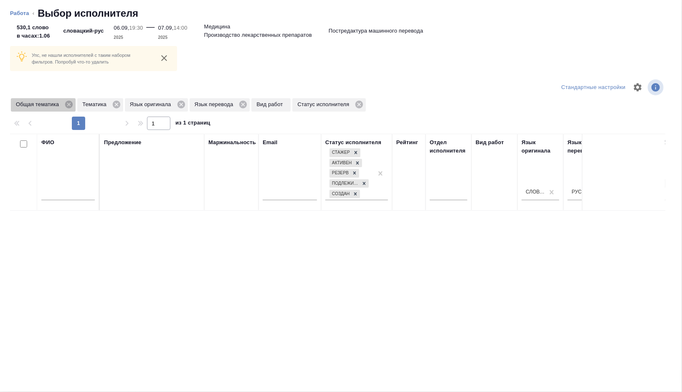
click at [71, 106] on icon at bounding box center [69, 105] width 8 height 8
click at [50, 104] on icon at bounding box center [50, 105] width 8 height 8
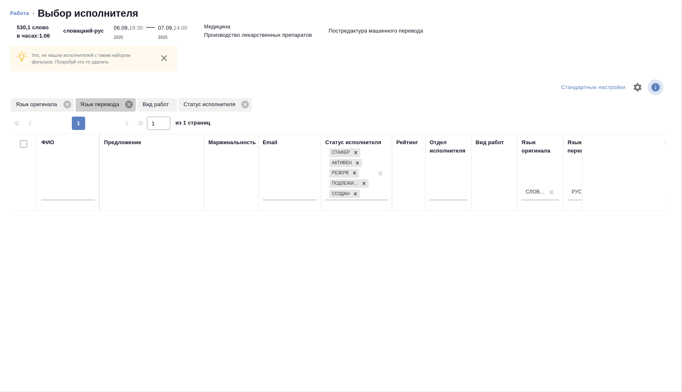
click at [132, 106] on icon at bounding box center [129, 105] width 8 height 8
click at [187, 104] on icon at bounding box center [183, 105] width 8 height 8
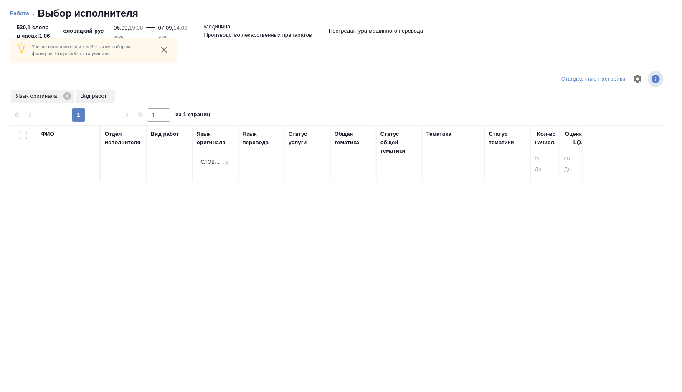
scroll to position [0, 558]
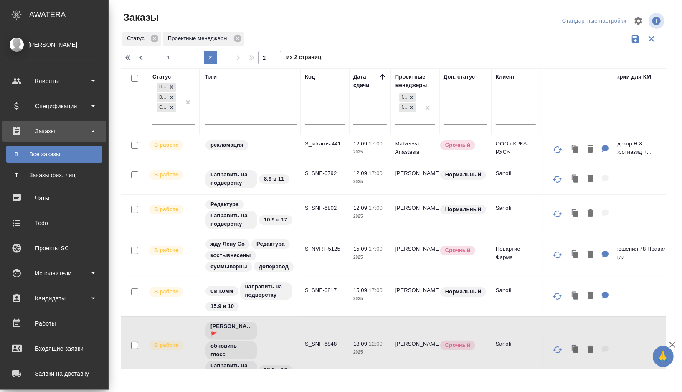
scroll to position [81, 0]
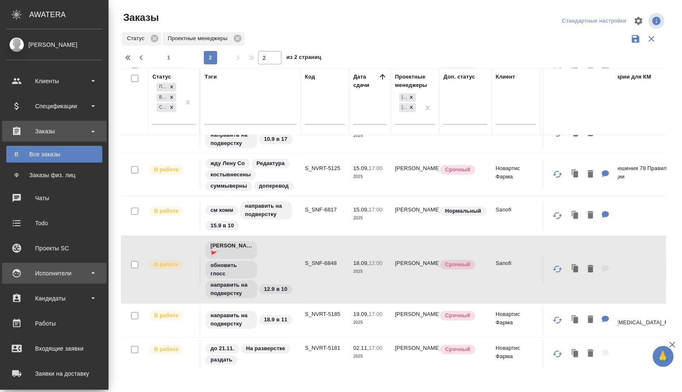
click at [87, 277] on div "Исполнители" at bounding box center [54, 273] width 96 height 13
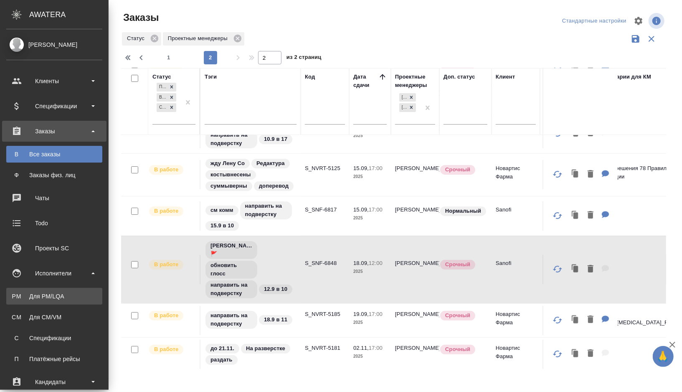
click at [61, 297] on div "Для PM/LQA" at bounding box center [54, 296] width 88 height 8
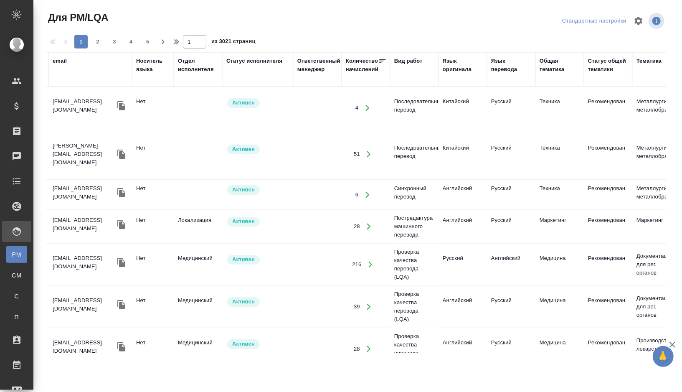
scroll to position [0, 124]
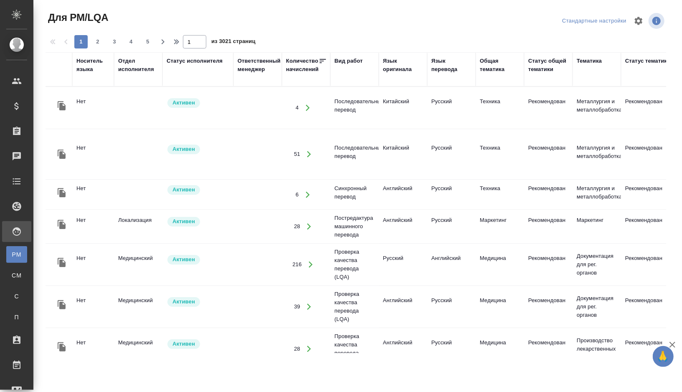
click at [345, 63] on div "Вид работ" at bounding box center [349, 61] width 28 height 8
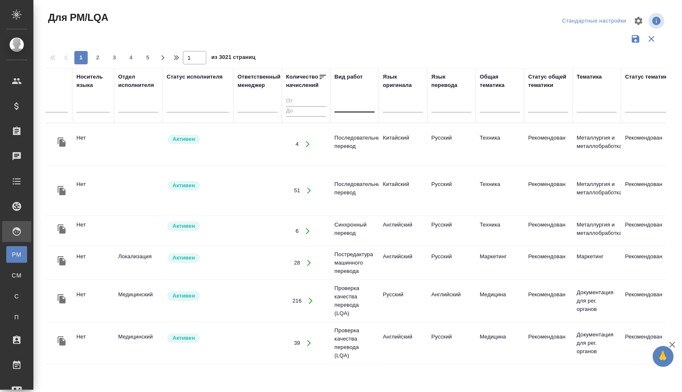
click at [351, 109] on div at bounding box center [355, 104] width 40 height 12
type input "постредакт"
click at [358, 126] on div "Постредактура машинного перевода" at bounding box center [397, 130] width 125 height 15
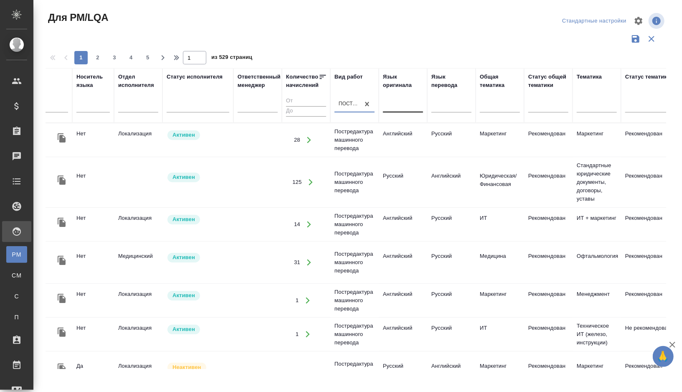
click at [398, 104] on div at bounding box center [403, 104] width 40 height 12
type input "слова"
click at [401, 128] on div "Словацкий" at bounding box center [445, 130] width 125 height 15
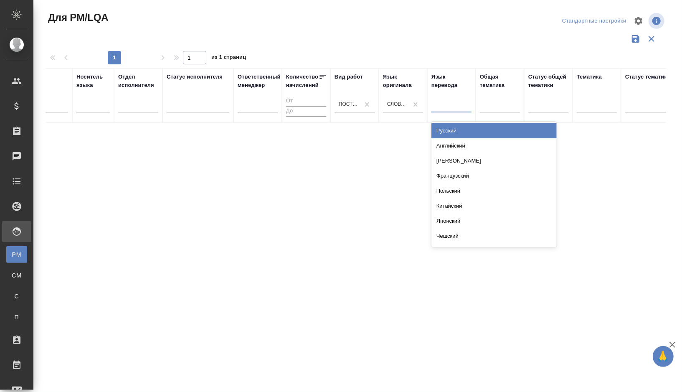
click at [457, 107] on div at bounding box center [451, 104] width 40 height 12
click at [453, 129] on div "Русский" at bounding box center [493, 130] width 125 height 15
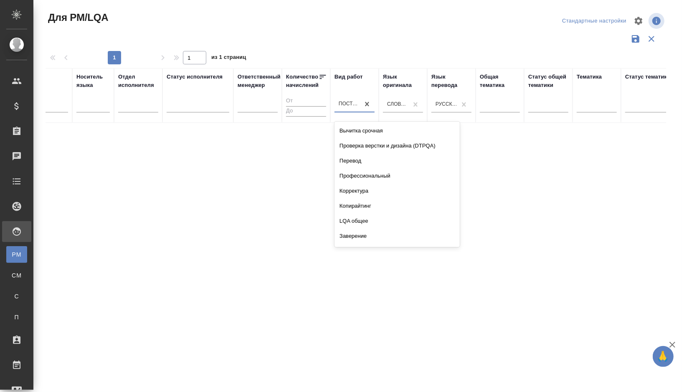
click at [354, 109] on div "Постредактура машинного перевода" at bounding box center [347, 104] width 25 height 12
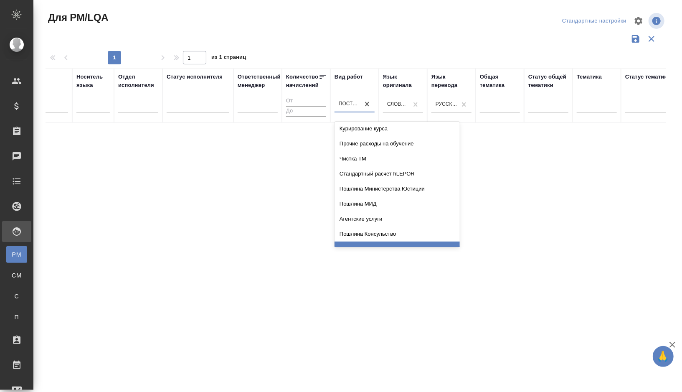
scroll to position [0, 0]
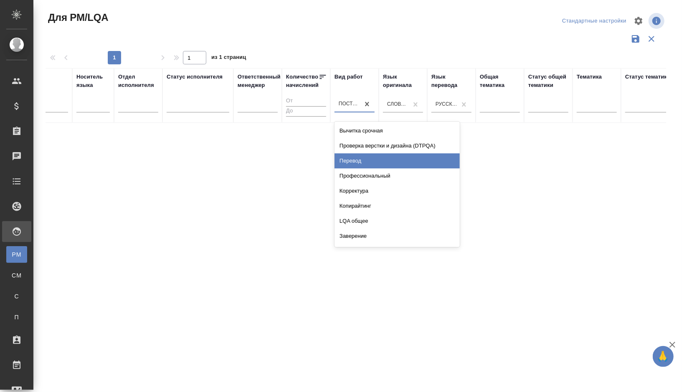
click at [353, 158] on div "Перевод" at bounding box center [397, 160] width 125 height 15
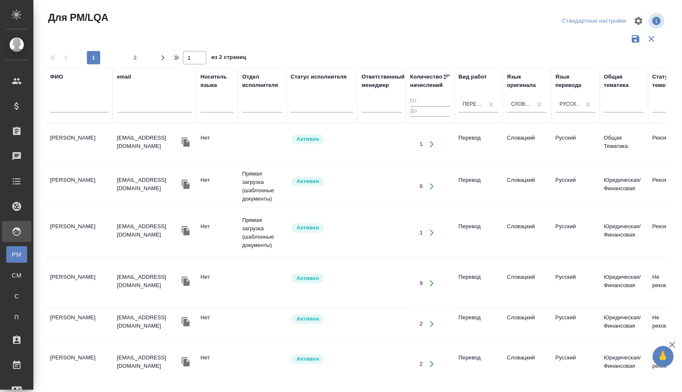
click at [75, 142] on td "Карбышева Светлана Дмитриевна" at bounding box center [79, 143] width 67 height 29
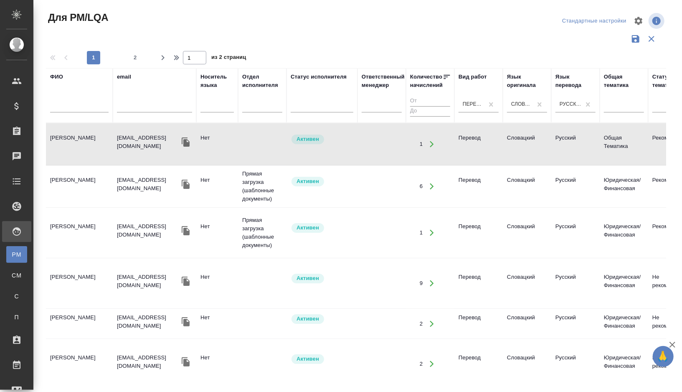
click at [75, 142] on td "Карбышева Светлана Дмитриевна" at bounding box center [79, 143] width 67 height 29
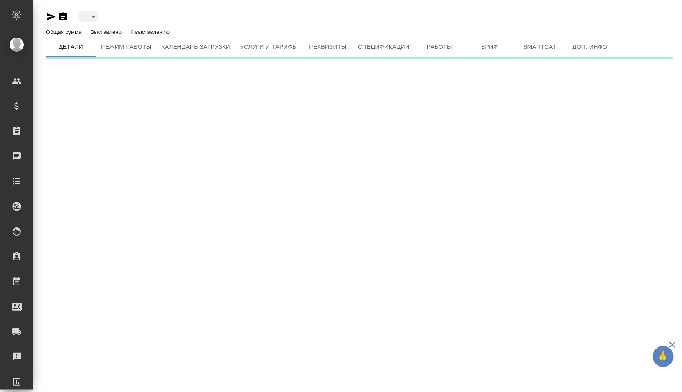
type input "active"
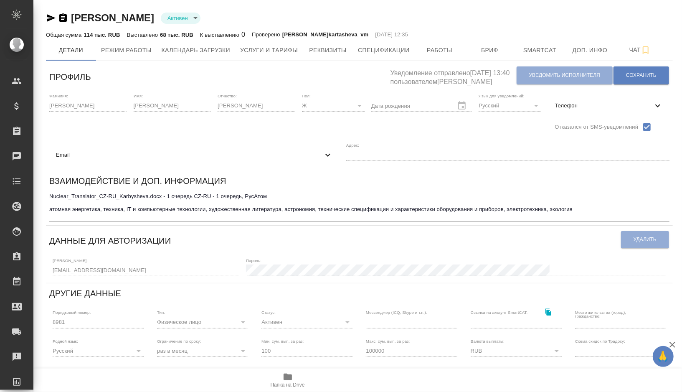
type input "WordFastSmartCATMemsource Adobe AcrobatAdobe IllustratorAdobe PhotoshopiWork (P…"
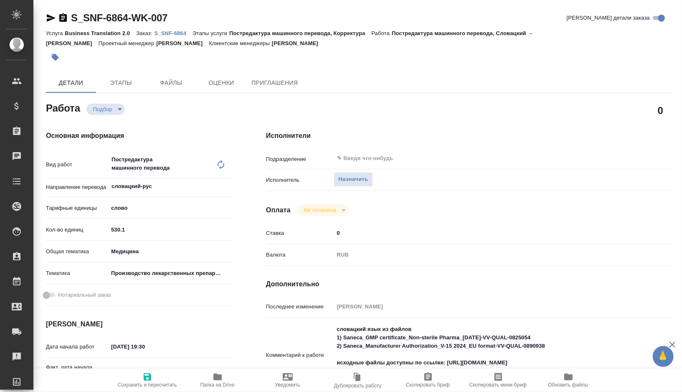
type textarea "x"
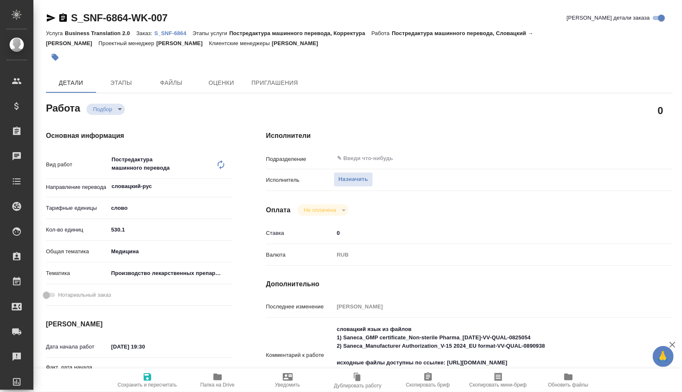
type textarea "x"
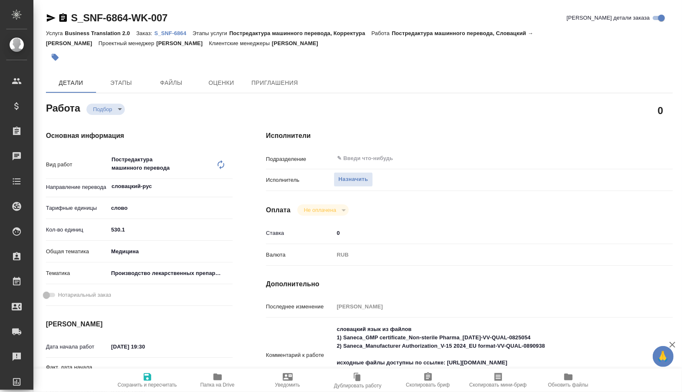
type textarea "x"
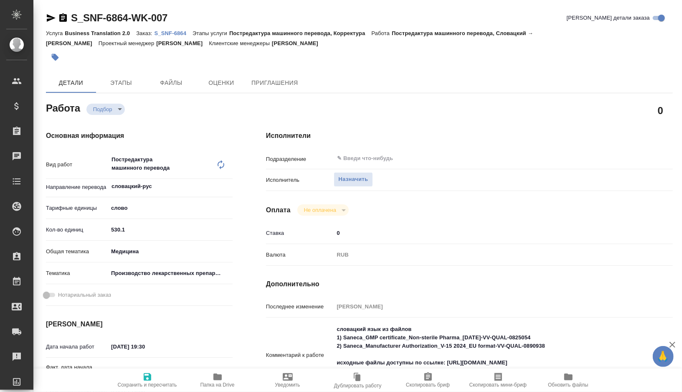
type textarea "x"
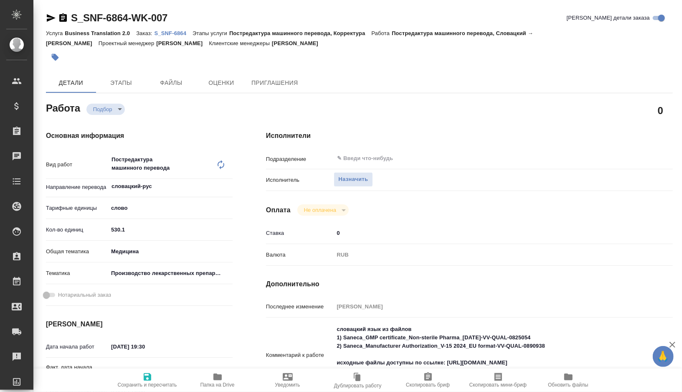
type textarea "x"
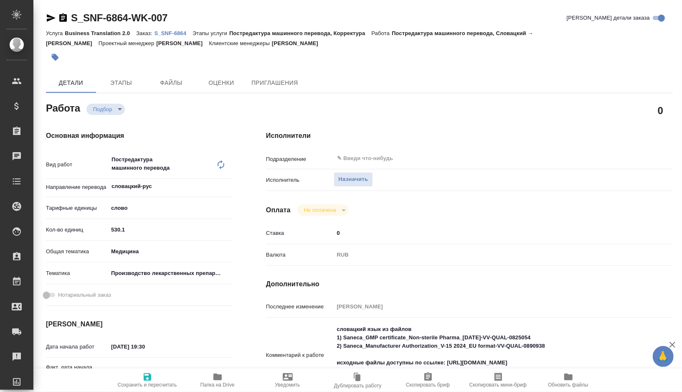
type textarea "x"
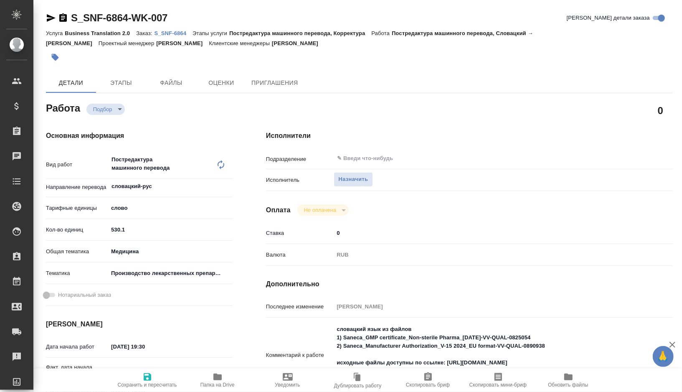
type textarea "x"
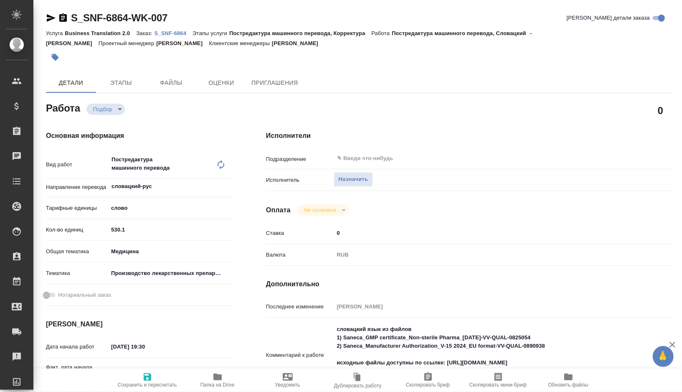
type textarea "x"
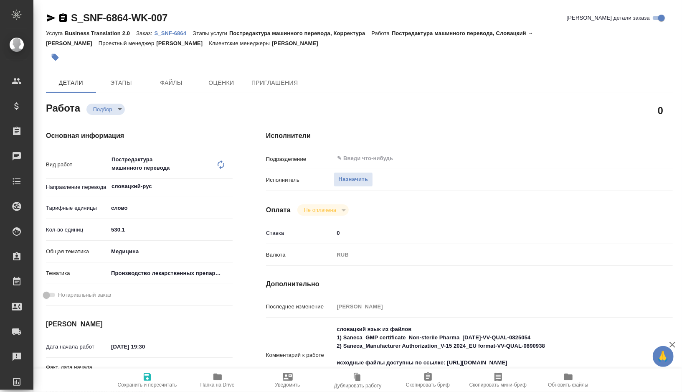
click at [221, 164] on icon at bounding box center [221, 165] width 10 height 10
type textarea "x"
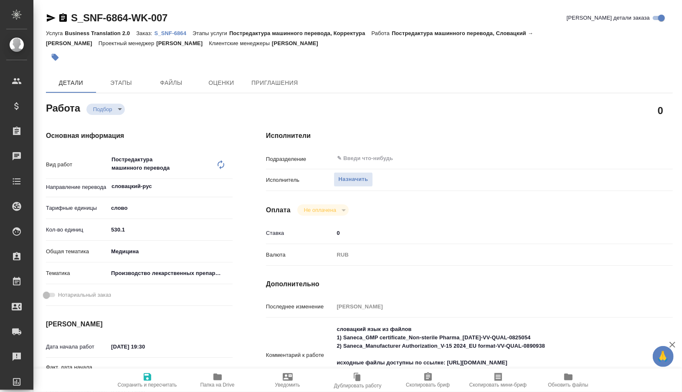
type textarea "x"
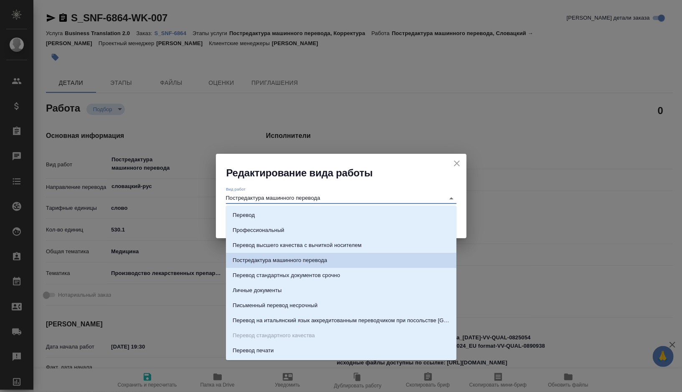
click at [254, 197] on input "Постредактура машинного перевода" at bounding box center [333, 198] width 215 height 10
click at [248, 220] on li "Перевод" at bounding box center [341, 215] width 231 height 15
type input "Перевод"
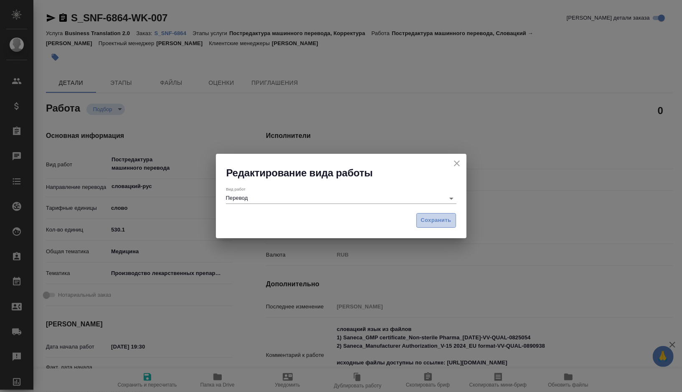
click at [434, 221] on span "Сохранить" at bounding box center [436, 221] width 30 height 10
type textarea "x"
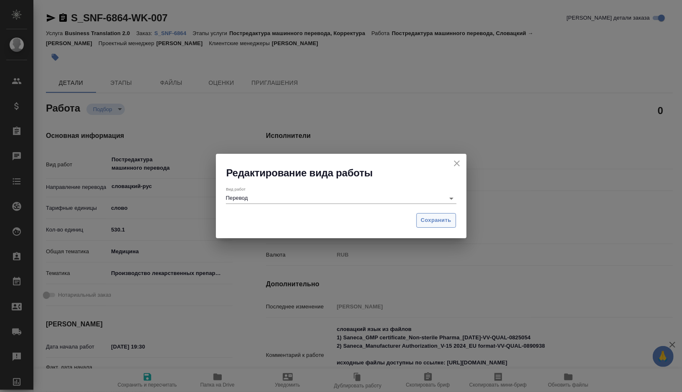
type textarea "x"
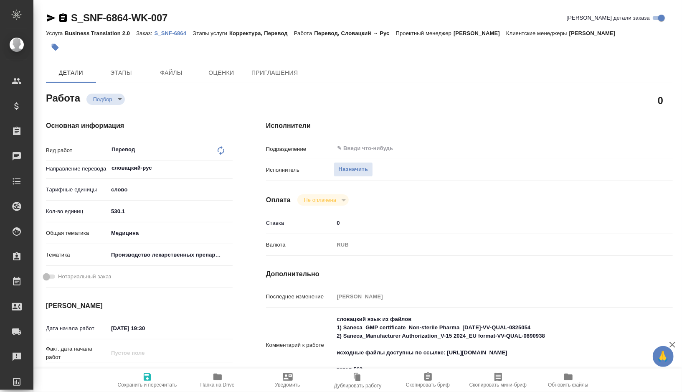
type textarea "x"
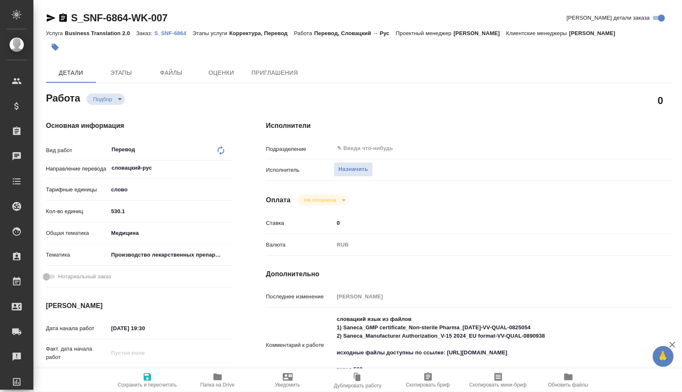
type textarea "x"
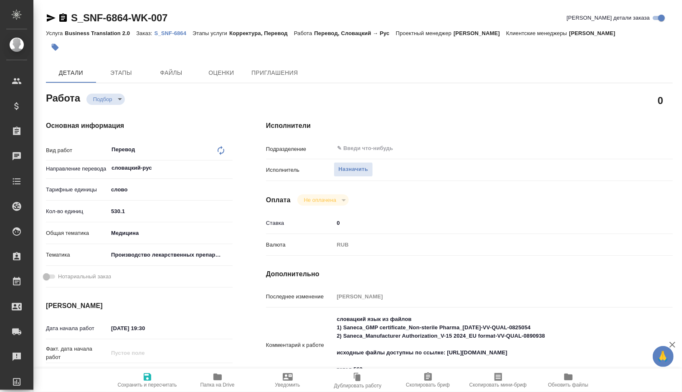
type textarea "x"
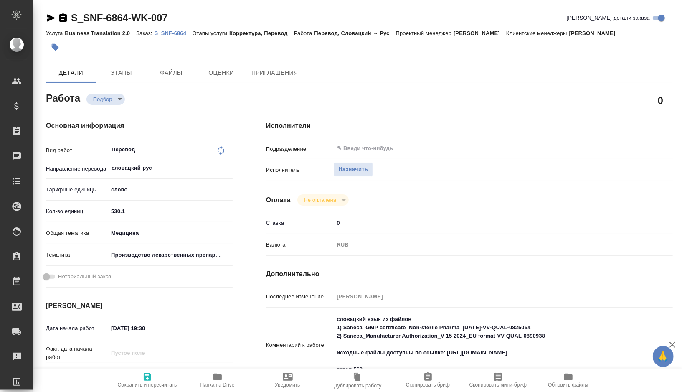
type textarea "x"
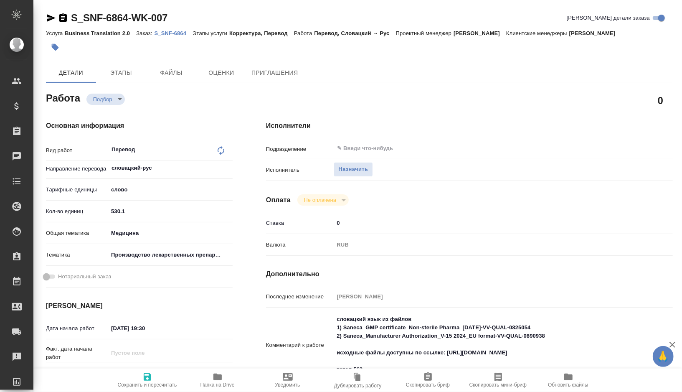
type textarea "x"
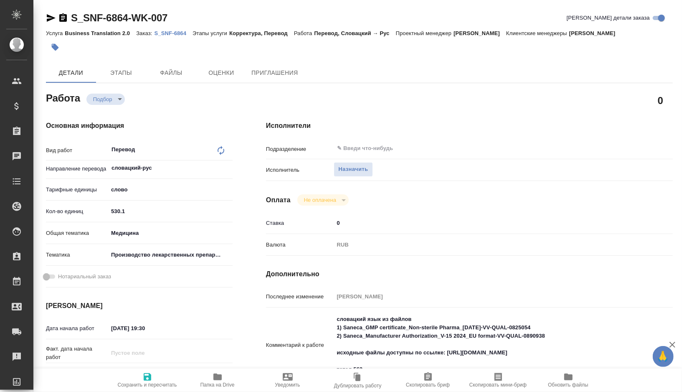
type textarea "x"
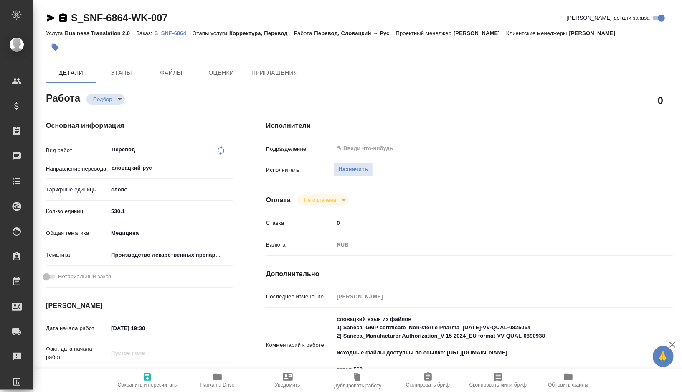
type textarea "x"
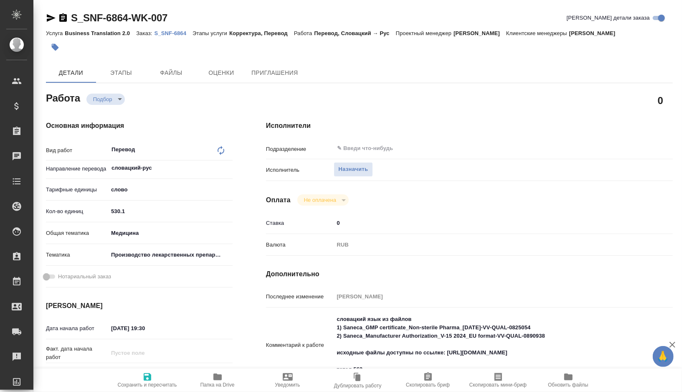
type textarea "x"
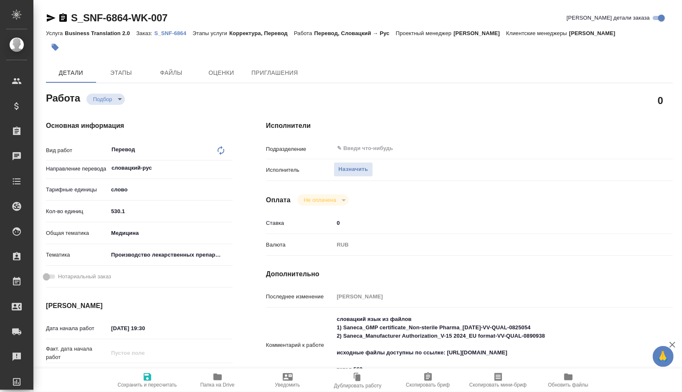
type textarea "x"
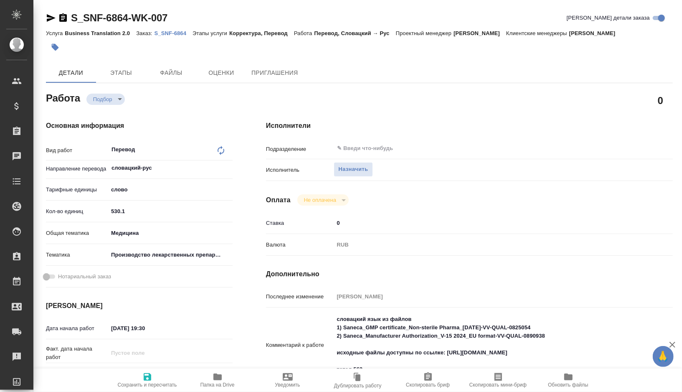
type textarea "x"
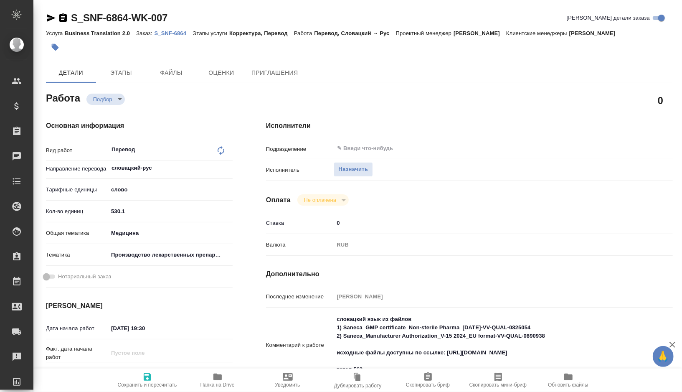
type textarea "x"
click at [387, 351] on textarea "словацкий язык из файлов 1) Saneca_GMP certificate_Non-sterile Pharma_[DATE]-VV…" at bounding box center [486, 344] width 305 height 64
type textarea "x"
type textarea "словацкий язык из файлов 1) Saneca_GMP certificate_Non-sterile Pharma_20-12-202…"
type textarea "x"
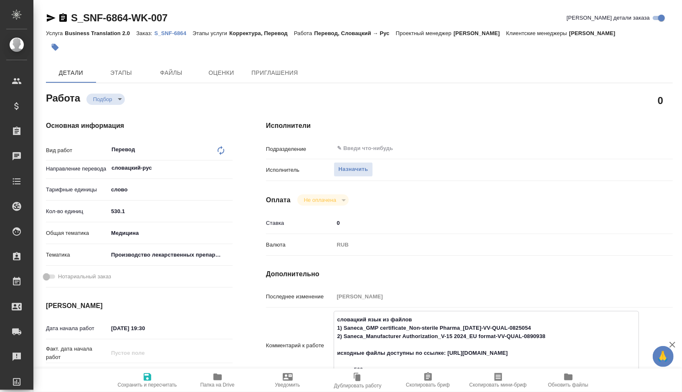
type textarea "x"
type textarea "словацкий язык из файлов 1) Saneca_GMP certificate_Non-sterile Pharma_20-12-202…"
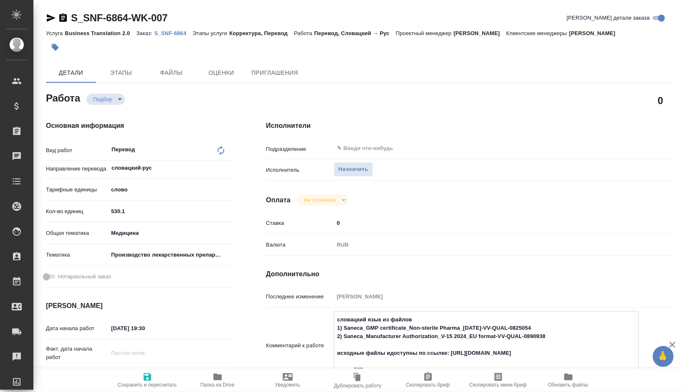
type textarea "x"
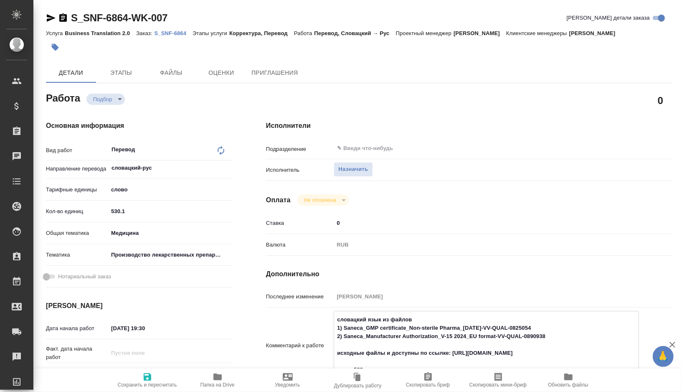
type textarea "словацкий язык из файлов 1) Saneca_GMP certificate_Non-sterile Pharma_20-12-202…"
type textarea "x"
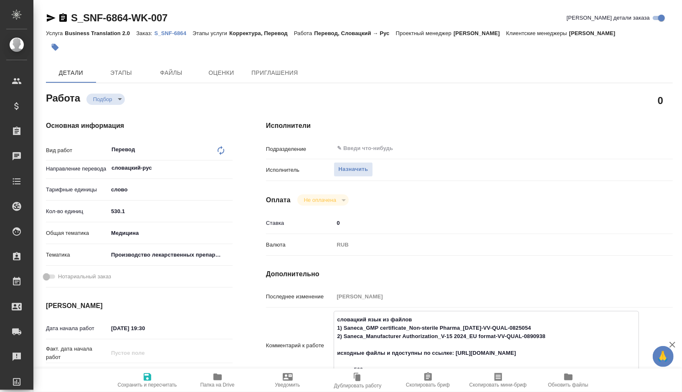
type textarea "x"
type textarea "словацкий язык из файлов 1) Saneca_GMP certificate_Non-sterile Pharma_20-12-202…"
type textarea "x"
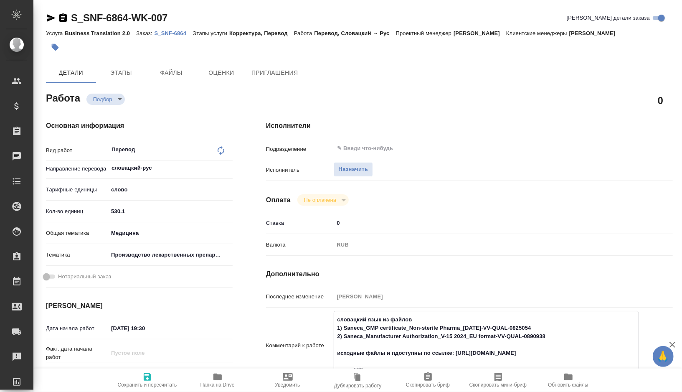
type textarea "x"
type textarea "словацкий язык из файлов 1) Saneca_GMP certificate_Non-sterile Pharma_20-12-202…"
type textarea "x"
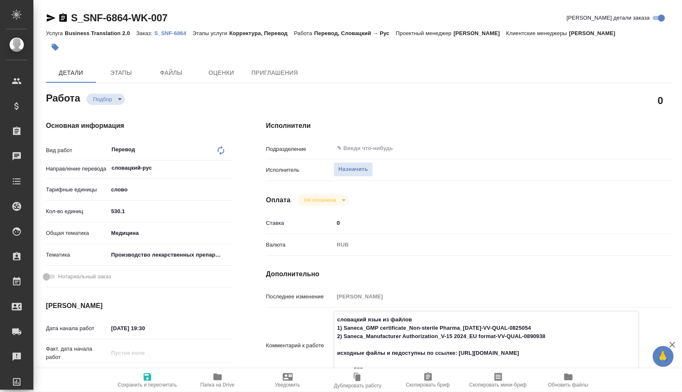
type textarea "x"
type textarea "словацкий язык из файлов 1) Saneca_GMP certificate_Non-sterile Pharma_20-12-202…"
type textarea "x"
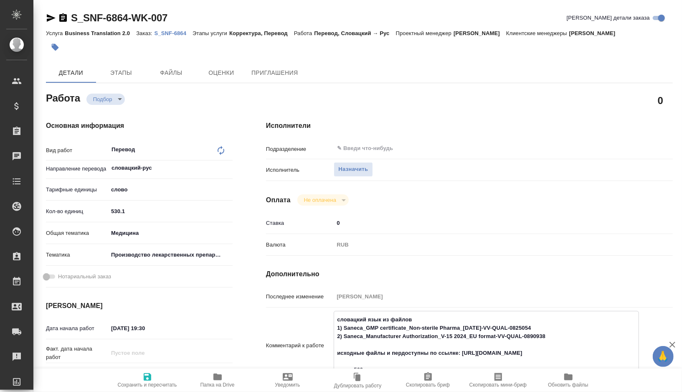
type textarea "x"
type textarea "словацкий язык из файлов 1) Saneca_GMP certificate_Non-sterile Pharma_20-12-202…"
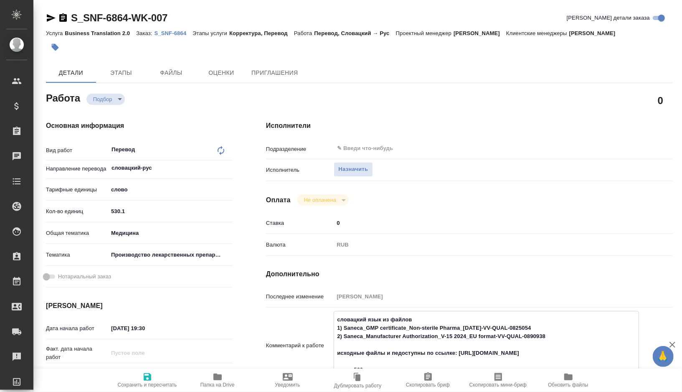
type textarea "x"
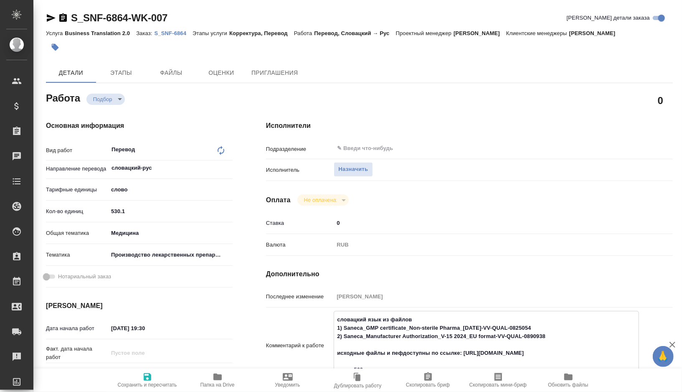
type textarea "словацкий язык из файлов 1) Saneca_GMP certificate_Non-sterile Pharma_20-12-202…"
type textarea "x"
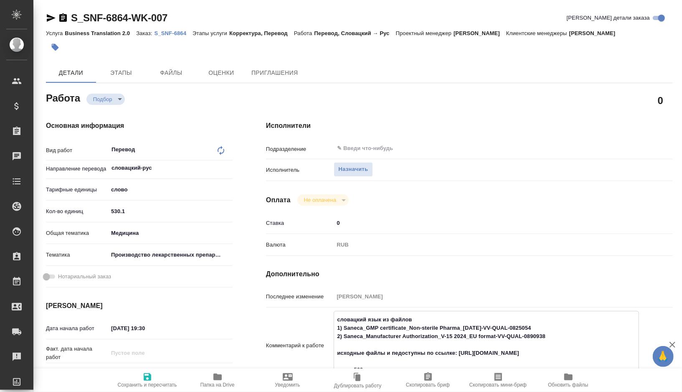
type textarea "x"
type textarea "словацкий язык из файлов 1) Saneca_GMP certificate_Non-sterile Pharma_20-12-202…"
type textarea "x"
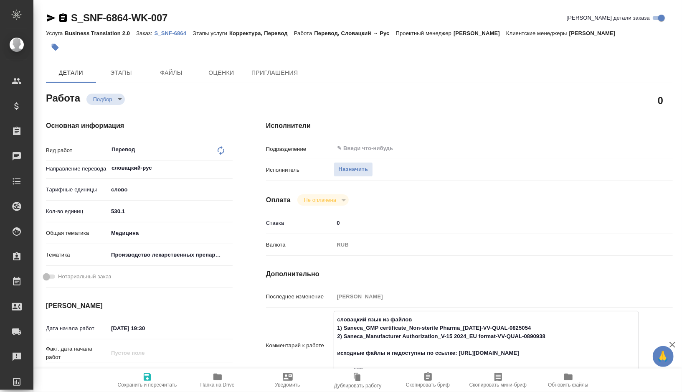
type textarea "x"
type textarea "словацкий язык из файлов 1) Saneca_GMP certificate_Non-sterile Pharma_20-12-202…"
type textarea "x"
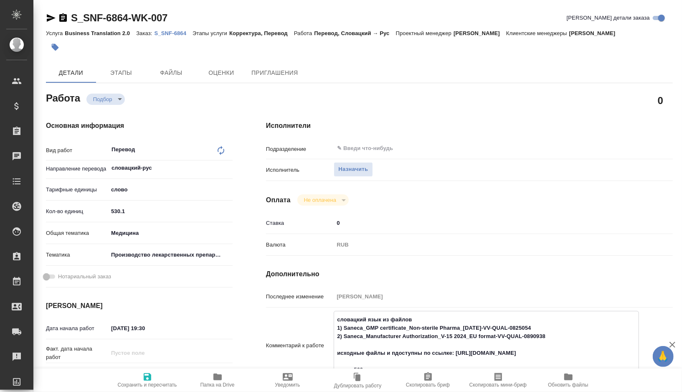
type textarea "x"
type textarea "словацкий язык из файлов 1) Saneca_GMP certificate_Non-sterile Pharma_20-12-202…"
type textarea "x"
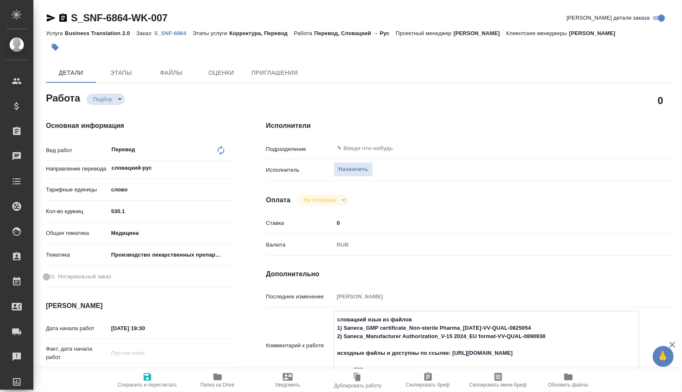
type textarea "x"
type textarea "словацкий язык из файлов 1) Saneca_GMP certificate_Non-sterile Pharma_20-12-202…"
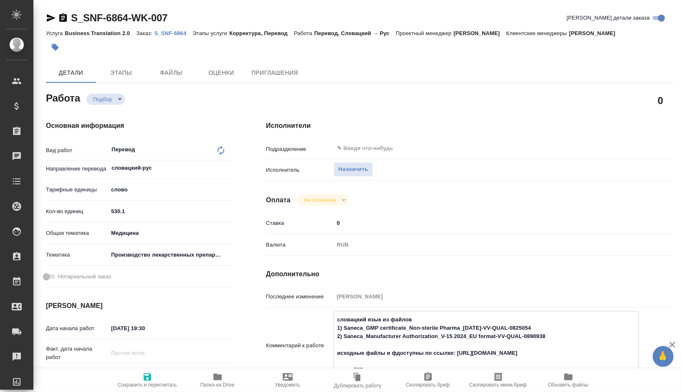
type textarea "x"
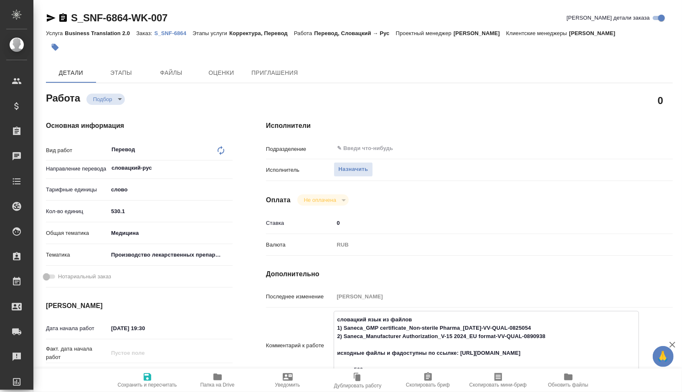
type textarea "словацкий язык из файлов 1) Saneca_GMP certificate_Non-sterile Pharma_20-12-202…"
type textarea "x"
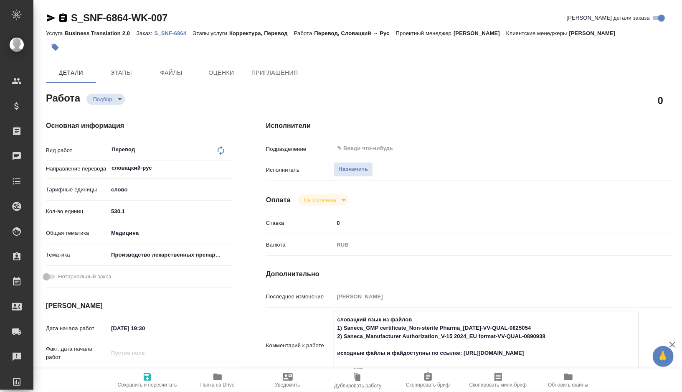
type textarea "x"
type textarea "словацкий язык из файлов 1) Saneca_GMP certificate_Non-sterile Pharma_20-12-202…"
type textarea "x"
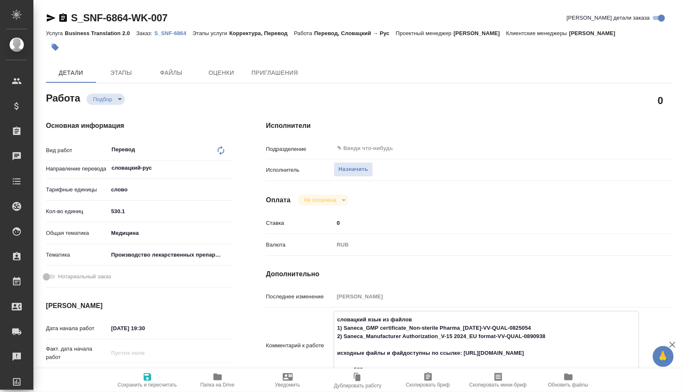
type textarea "x"
type textarea "словацкий язык из файлов 1) Saneca_GMP certificate_Non-sterile Pharma_20-12-202…"
type textarea "x"
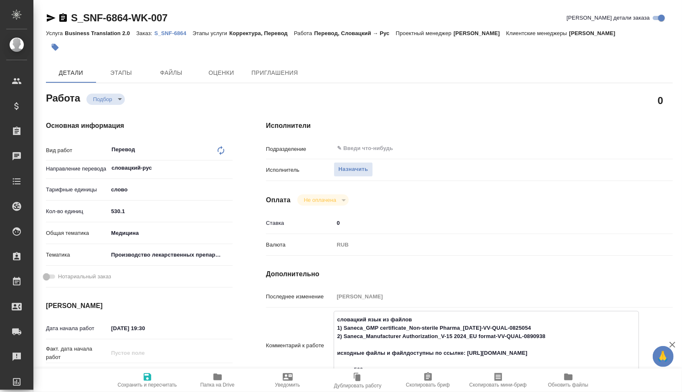
type textarea "x"
type textarea "словацкий язык из файлов 1) Saneca_GMP certificate_Non-sterile Pharma_20-12-202…"
type textarea "x"
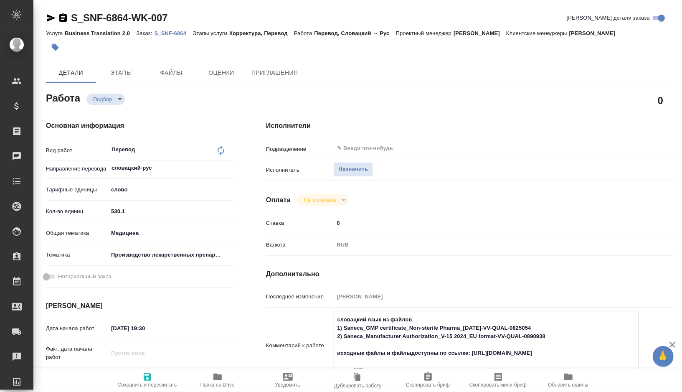
type textarea "x"
type textarea "словацкий язык из файлов 1) Saneca_GMP certificate_Non-sterile Pharma_20-12-202…"
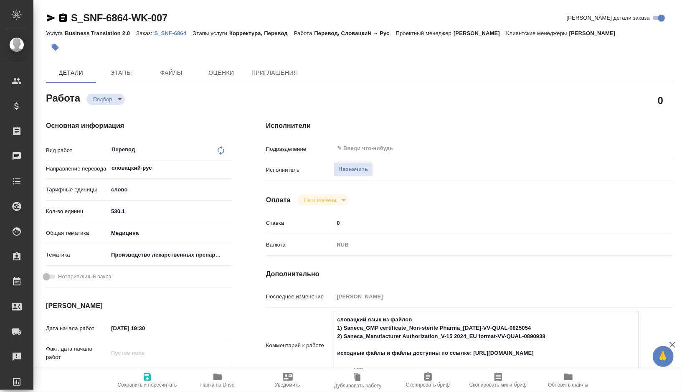
type textarea "x"
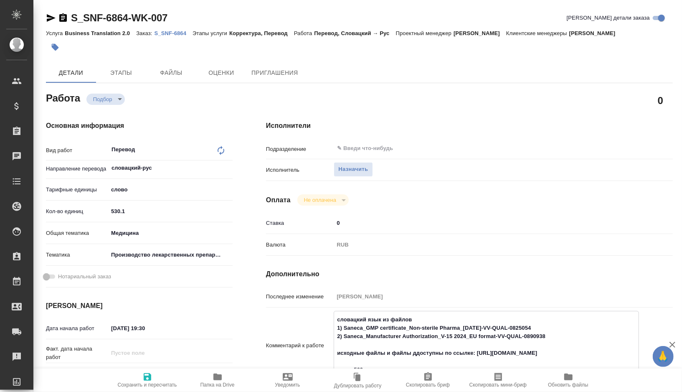
type textarea "словацкий язык из файлов 1) Saneca_GMP certificate_Non-sterile Pharma_20-12-202…"
type textarea "x"
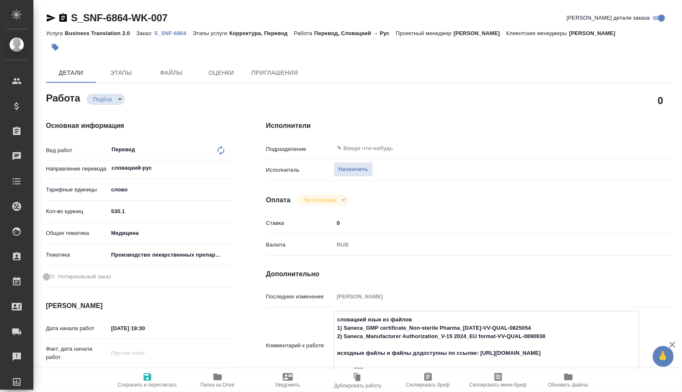
type textarea "x"
type textarea "словацкий язык из файлов 1) Saneca_GMP certificate_Non-sterile Pharma_20-12-202…"
type textarea "x"
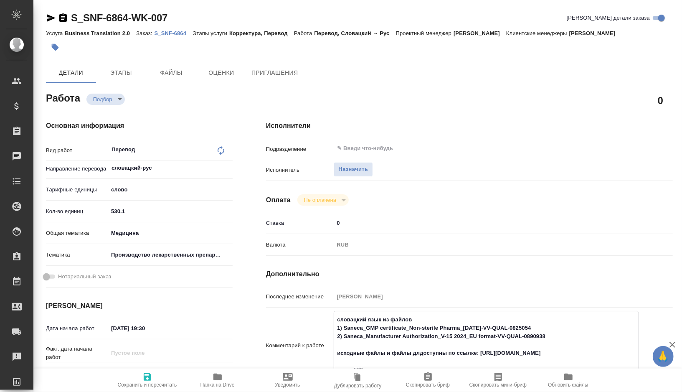
type textarea "x"
type textarea "словацкий язык из файлов 1) Saneca_GMP certificate_Non-sterile Pharma_20-12-202…"
type textarea "x"
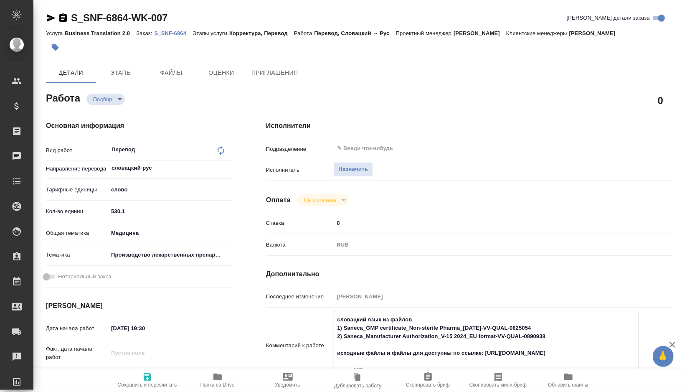
type textarea "x"
type textarea "словацкий язык из файлов 1) Saneca_GMP certificate_Non-sterile Pharma_20-12-202…"
type textarea "x"
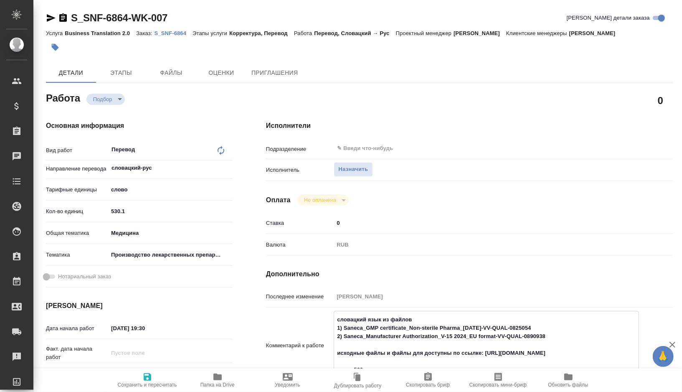
type textarea "x"
type textarea "словацкий язык из файлов 1) Saneca_GMP certificate_Non-sterile Pharma_20-12-202…"
type textarea "x"
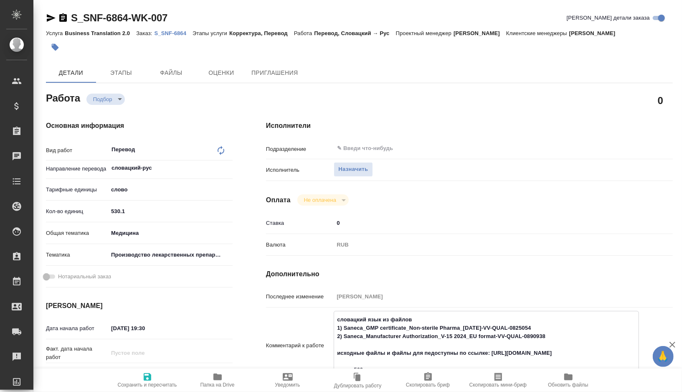
type textarea "x"
type textarea "словацкий язык из файлов 1) Saneca_GMP certificate_Non-sterile Pharma_20-12-202…"
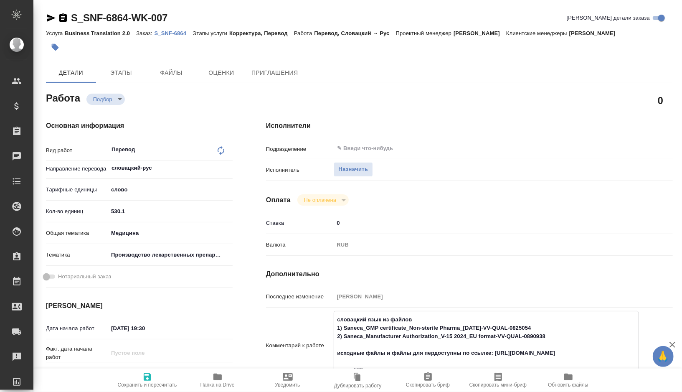
type textarea "x"
type textarea "словацкий язык из файлов 1) Saneca_GMP certificate_Non-sterile Pharma_20-12-202…"
type textarea "x"
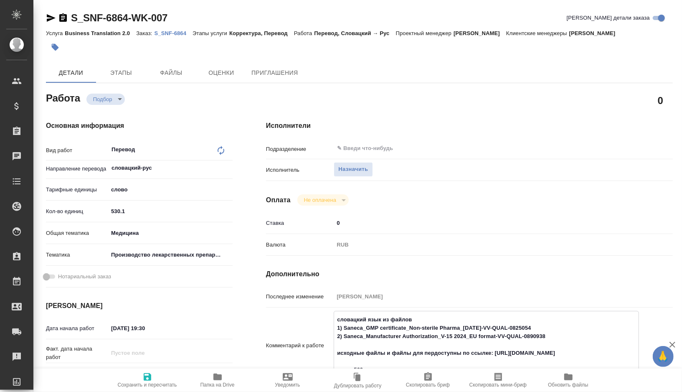
type textarea "x"
type textarea "словацкий язык из файлов 1) Saneca_GMP certificate_Non-sterile Pharma_20-12-202…"
type textarea "x"
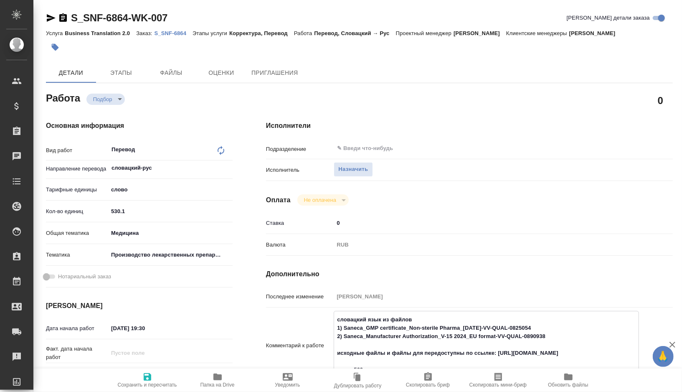
type textarea "x"
type textarea "словацкий язык из файлов 1) Saneca_GMP certificate_Non-sterile Pharma_20-12-202…"
type textarea "x"
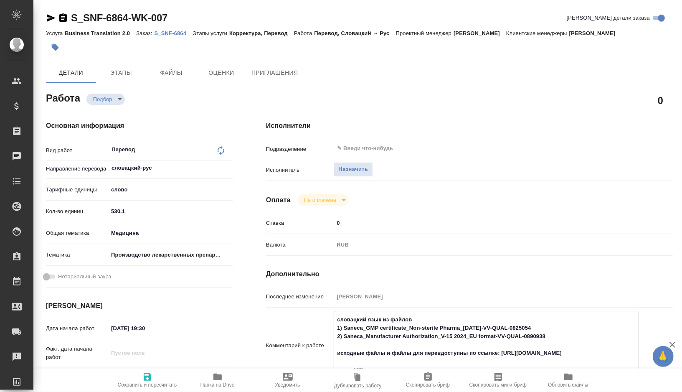
type textarea "x"
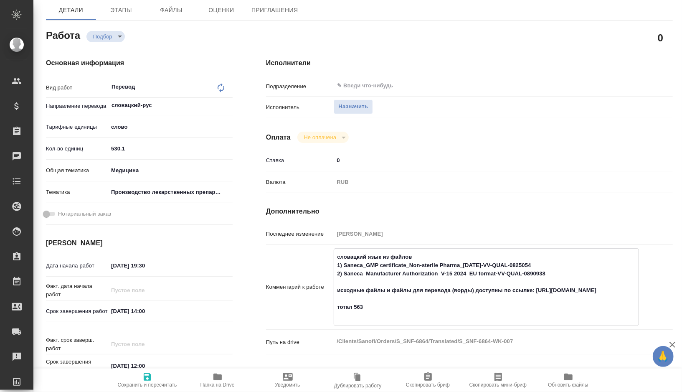
scroll to position [63, 0]
click at [152, 372] on icon "button" at bounding box center [147, 377] width 10 height 10
click at [214, 378] on icon "button" at bounding box center [217, 376] width 8 height 7
drag, startPoint x: 135, startPoint y: 146, endPoint x: 80, endPoint y: 146, distance: 55.1
click at [80, 146] on div "Кол-во единиц 530.1" at bounding box center [139, 148] width 187 height 15
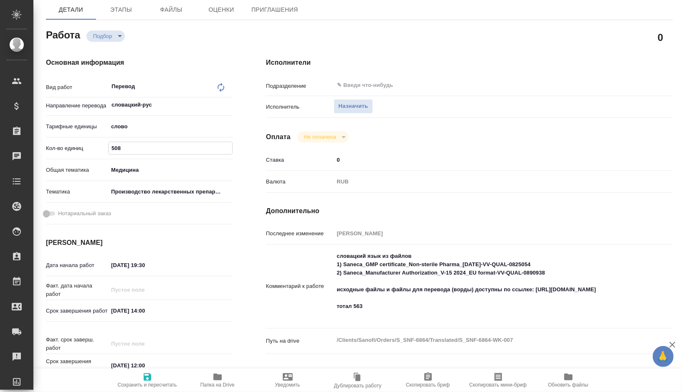
click at [358, 311] on textarea "словацкий язык из файлов 1) Saneca_GMP certificate_Non-sterile Pharma_20-12-202…" at bounding box center [486, 285] width 305 height 73
drag, startPoint x: 358, startPoint y: 311, endPoint x: 348, endPoint y: 311, distance: 10.0
click at [348, 311] on textarea "словацкий язык из файлов 1) Saneca_GMP certificate_Non-sterile Pharma_20-12-202…" at bounding box center [486, 285] width 304 height 73
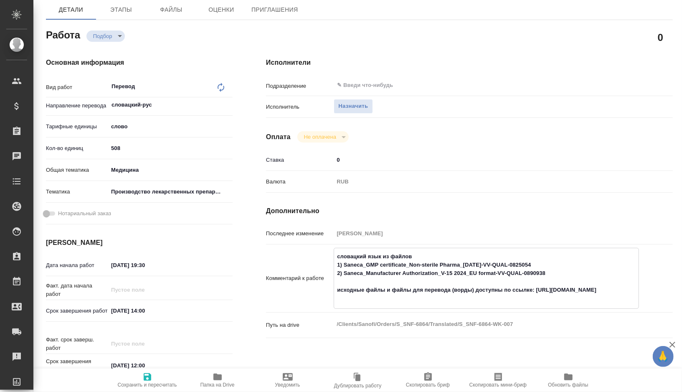
click at [151, 382] on span "Сохранить и пересчитать" at bounding box center [147, 385] width 59 height 6
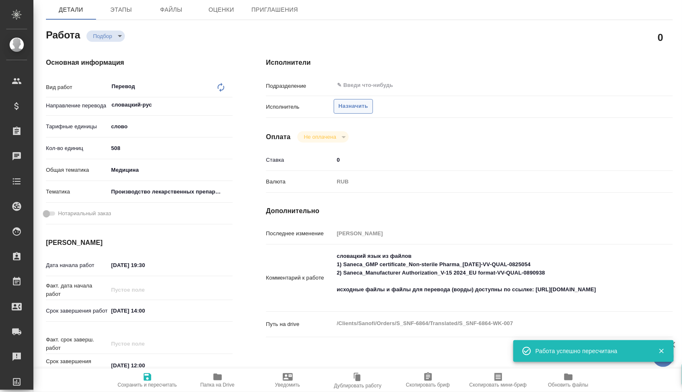
click at [354, 109] on span "Назначить" at bounding box center [353, 106] width 30 height 10
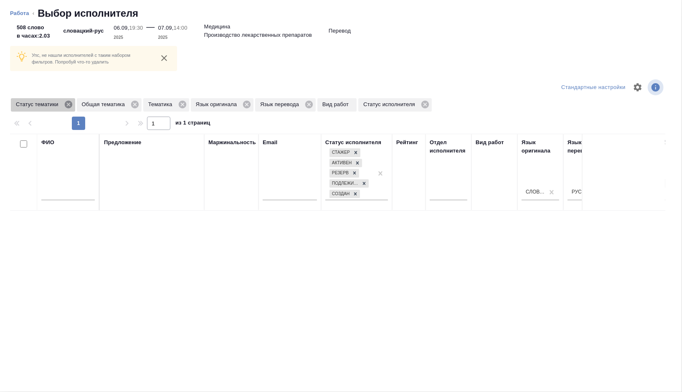
click at [71, 105] on icon at bounding box center [68, 104] width 9 height 9
click at [70, 105] on icon at bounding box center [68, 104] width 9 height 9
click at [49, 104] on icon at bounding box center [50, 105] width 8 height 8
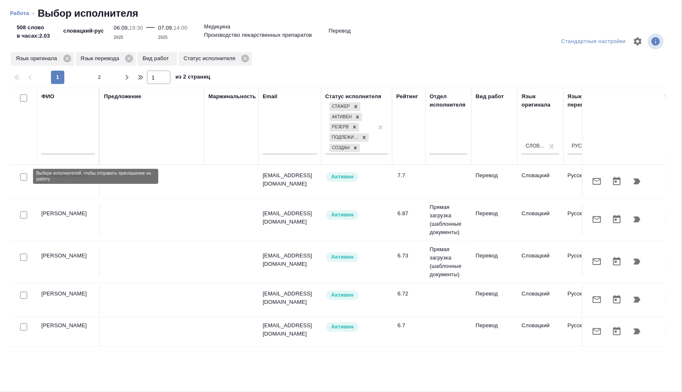
click at [21, 174] on input "checkbox" at bounding box center [23, 176] width 7 height 7
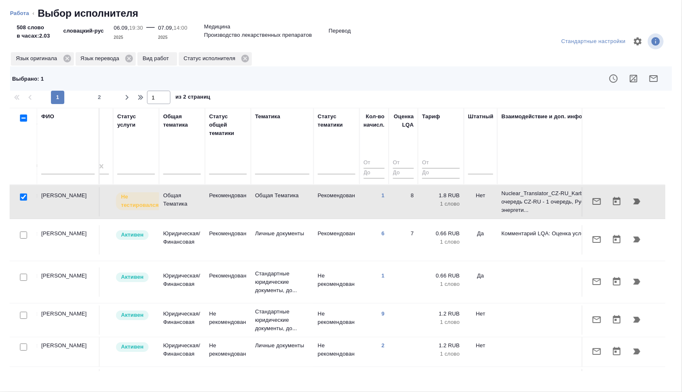
scroll to position [0, 495]
click at [21, 195] on input "checkbox" at bounding box center [23, 196] width 7 height 7
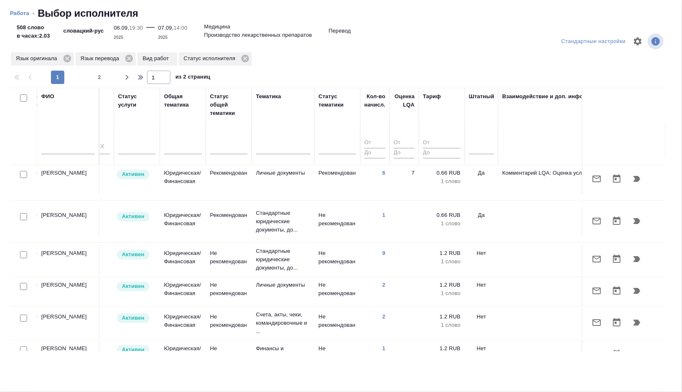
scroll to position [49, 495]
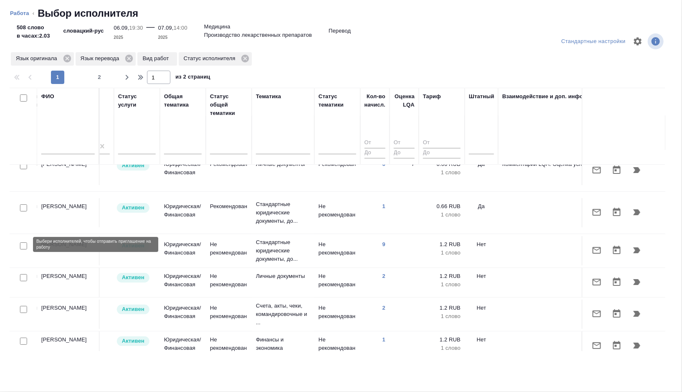
click at [25, 246] on input "checkbox" at bounding box center [23, 245] width 7 height 7
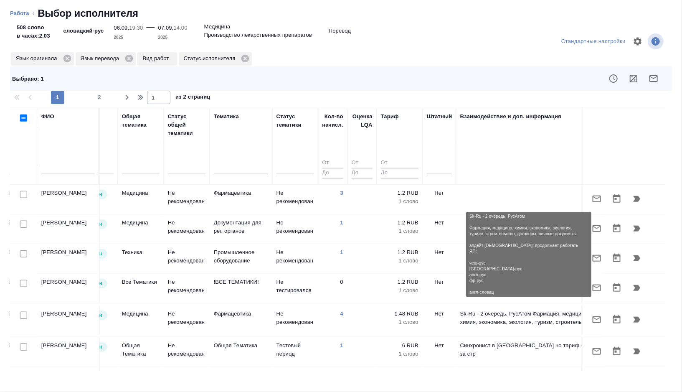
scroll to position [533, 558]
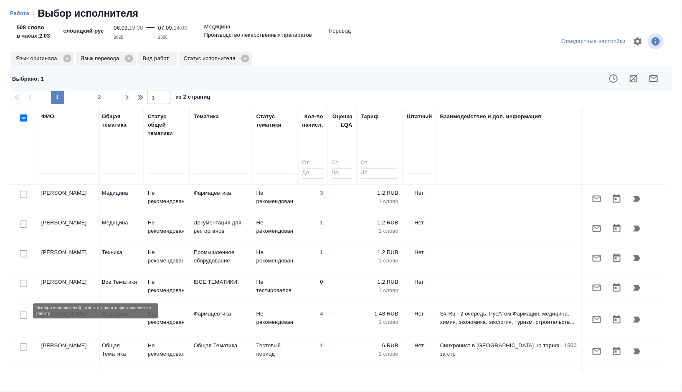
click at [23, 312] on input "checkbox" at bounding box center [23, 315] width 7 height 7
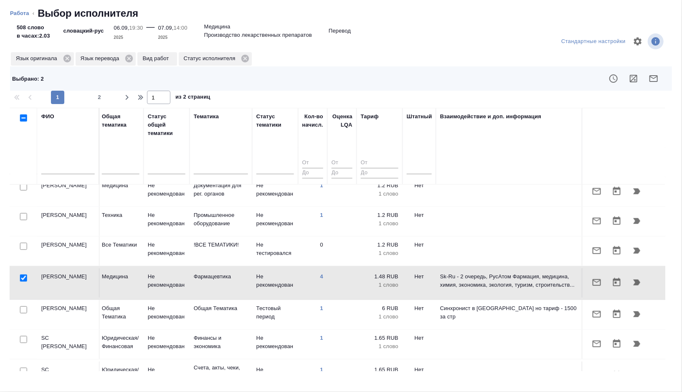
scroll to position [586, 558]
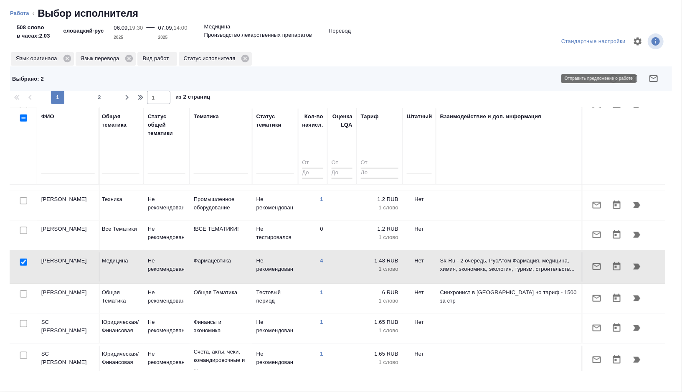
click at [652, 75] on icon "button" at bounding box center [654, 78] width 8 height 7
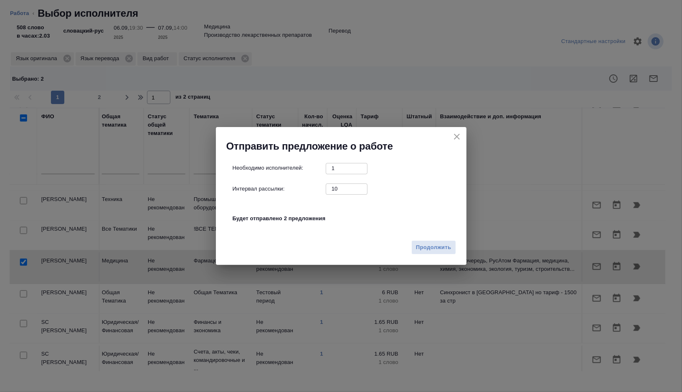
click at [347, 191] on input "10" at bounding box center [347, 188] width 42 height 10
click at [434, 245] on span "Продолжить" at bounding box center [433, 248] width 35 height 10
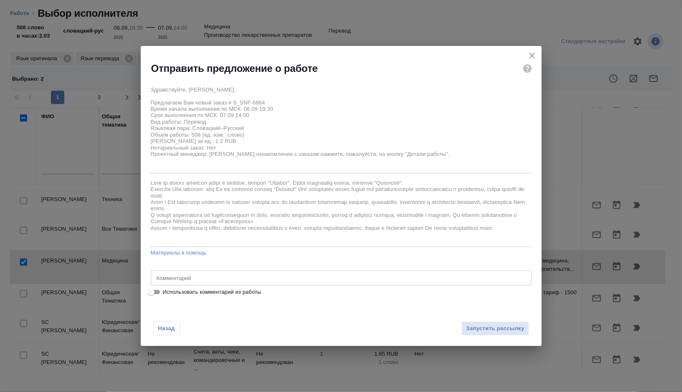
click at [175, 291] on span "Использовать комментарий из работы" at bounding box center [212, 292] width 99 height 8
click at [166, 291] on input "Использовать комментарий из работы" at bounding box center [151, 292] width 30 height 10
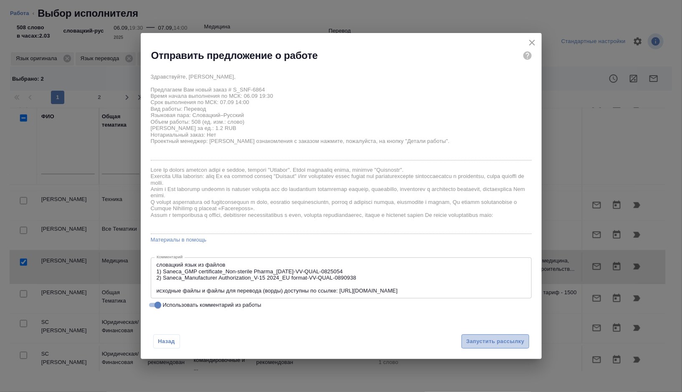
click at [483, 340] on span "Запустить рассылку" at bounding box center [495, 342] width 58 height 10
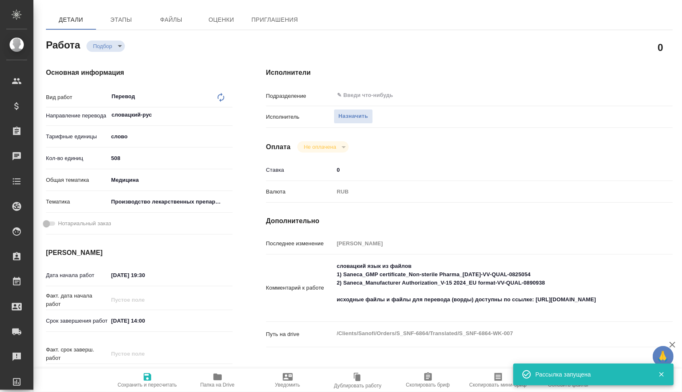
scroll to position [73, 0]
